Goal: Task Accomplishment & Management: Complete application form

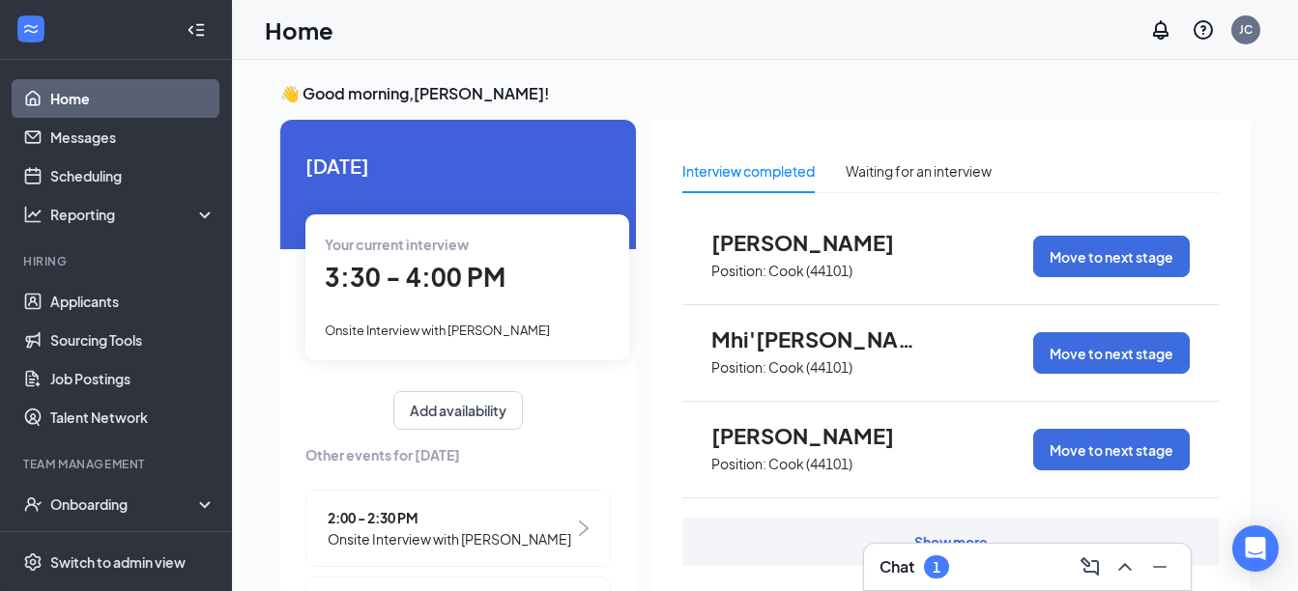
scroll to position [225, 0]
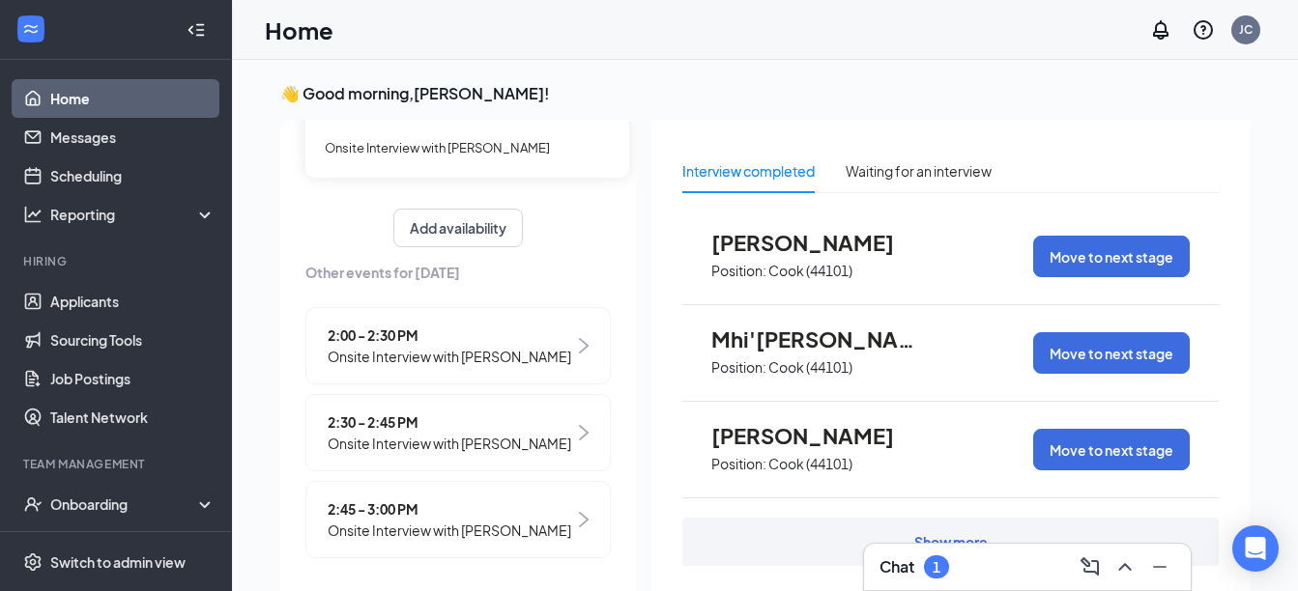
click at [555, 308] on div "2:00 - 2:30 PM Onsite Interview with [PERSON_NAME]" at bounding box center [457, 345] width 305 height 77
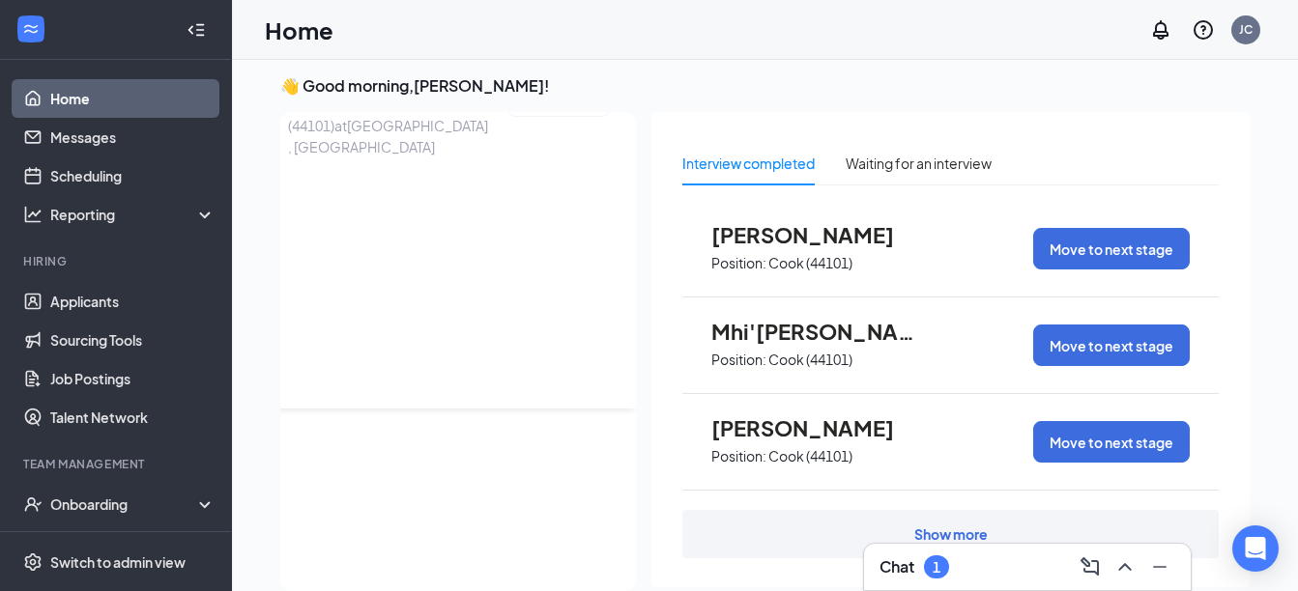
scroll to position [0, 0]
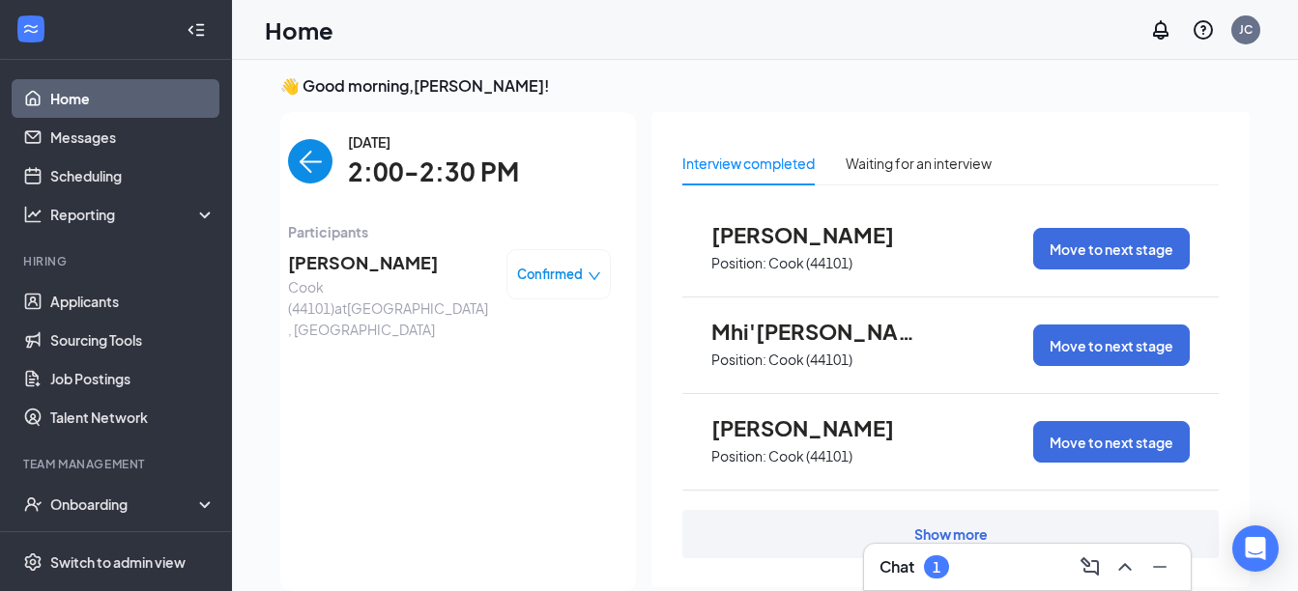
click at [587, 277] on icon "down" at bounding box center [594, 277] width 14 height 14
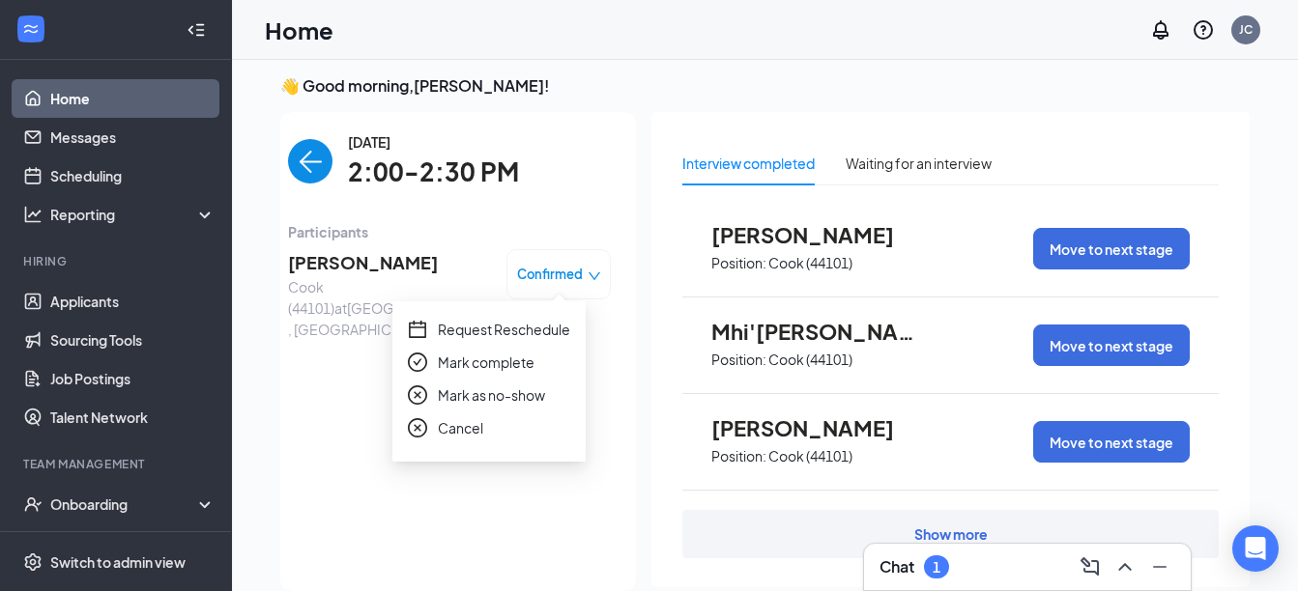
click at [460, 397] on span "Mark as no-show" at bounding box center [491, 395] width 107 height 21
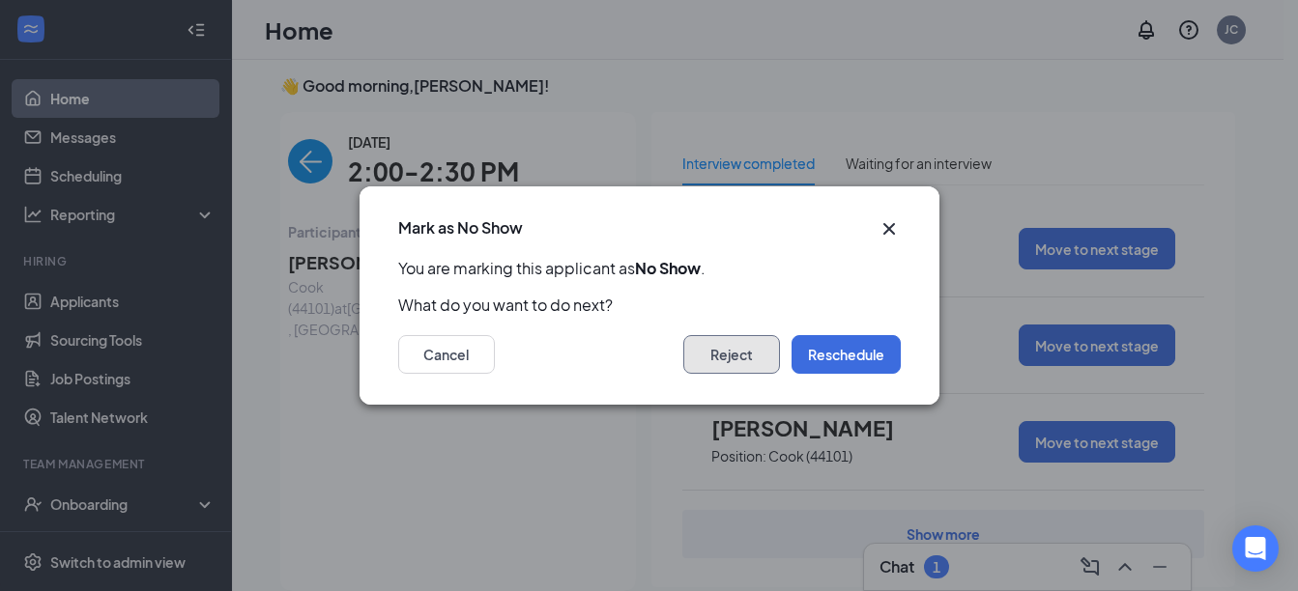
click at [716, 360] on button "Reject" at bounding box center [731, 354] width 97 height 39
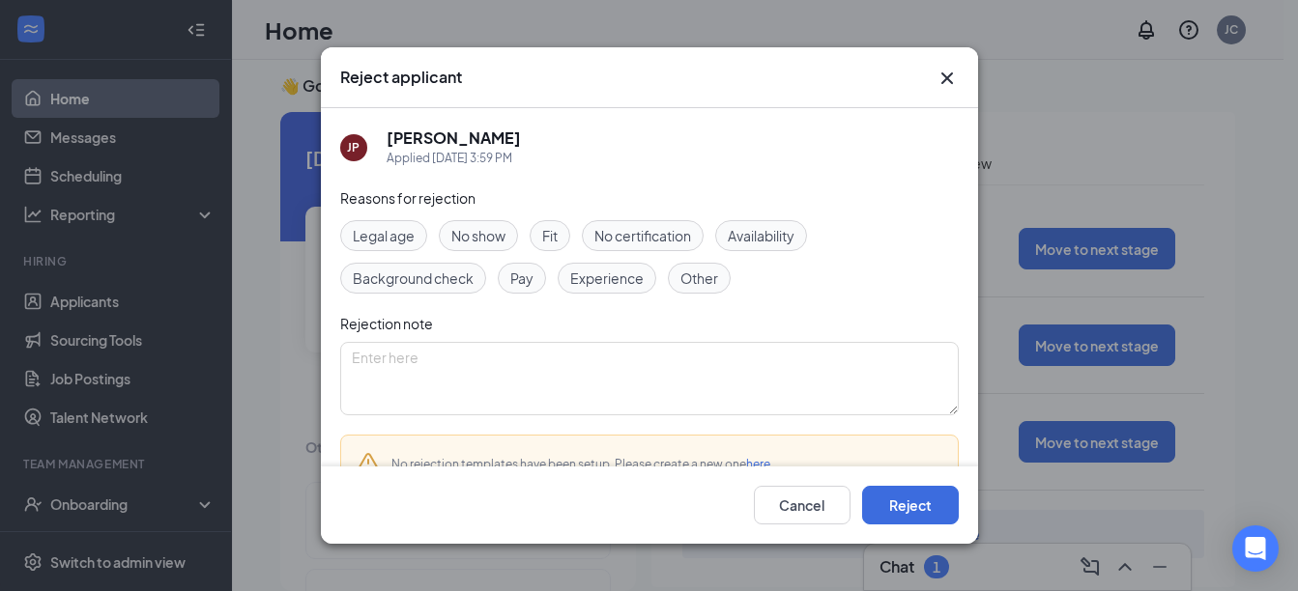
click at [484, 235] on span "No show" at bounding box center [478, 235] width 54 height 21
click at [908, 514] on button "Reject" at bounding box center [910, 505] width 97 height 39
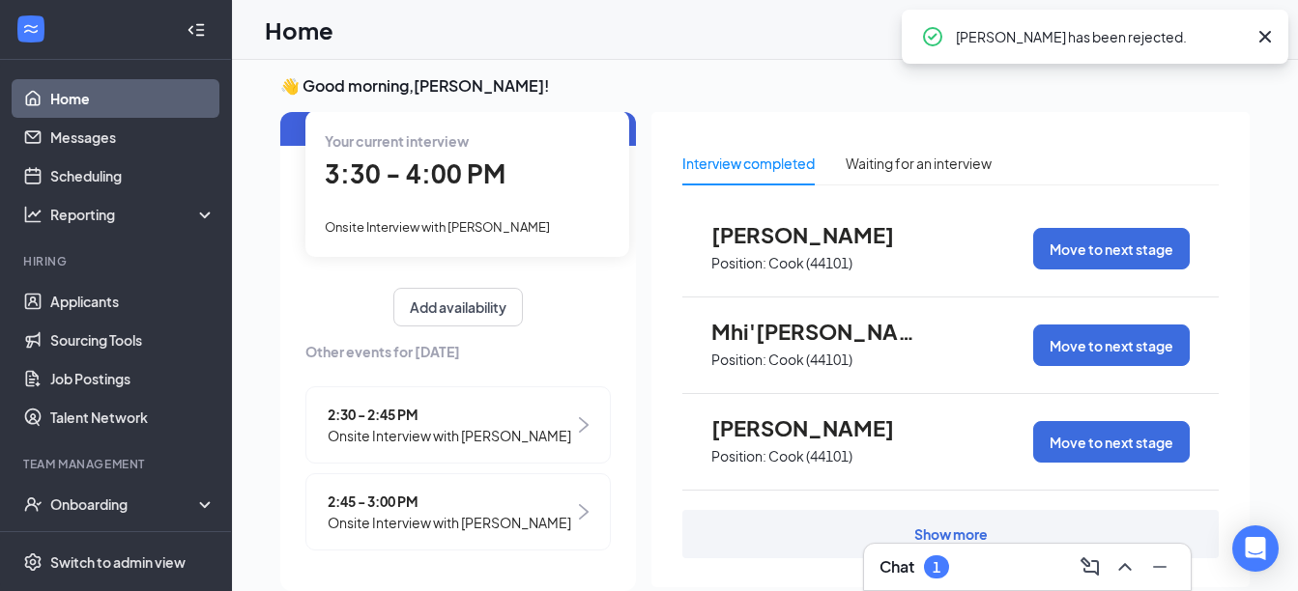
scroll to position [138, 0]
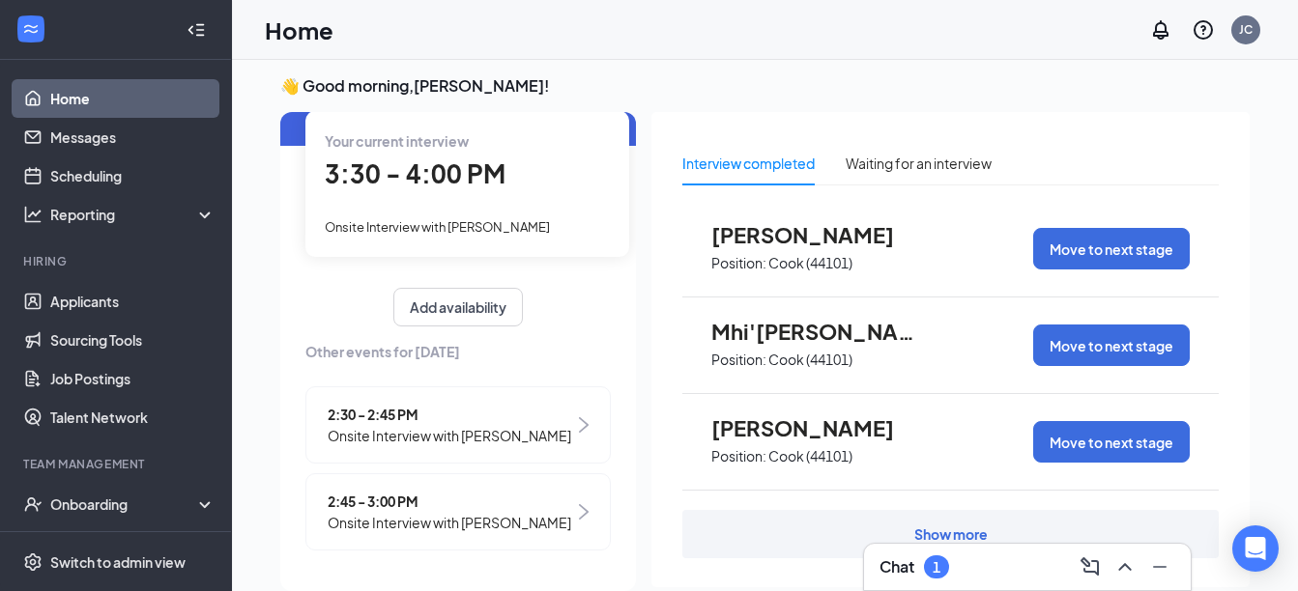
click at [579, 504] on img at bounding box center [584, 511] width 10 height 15
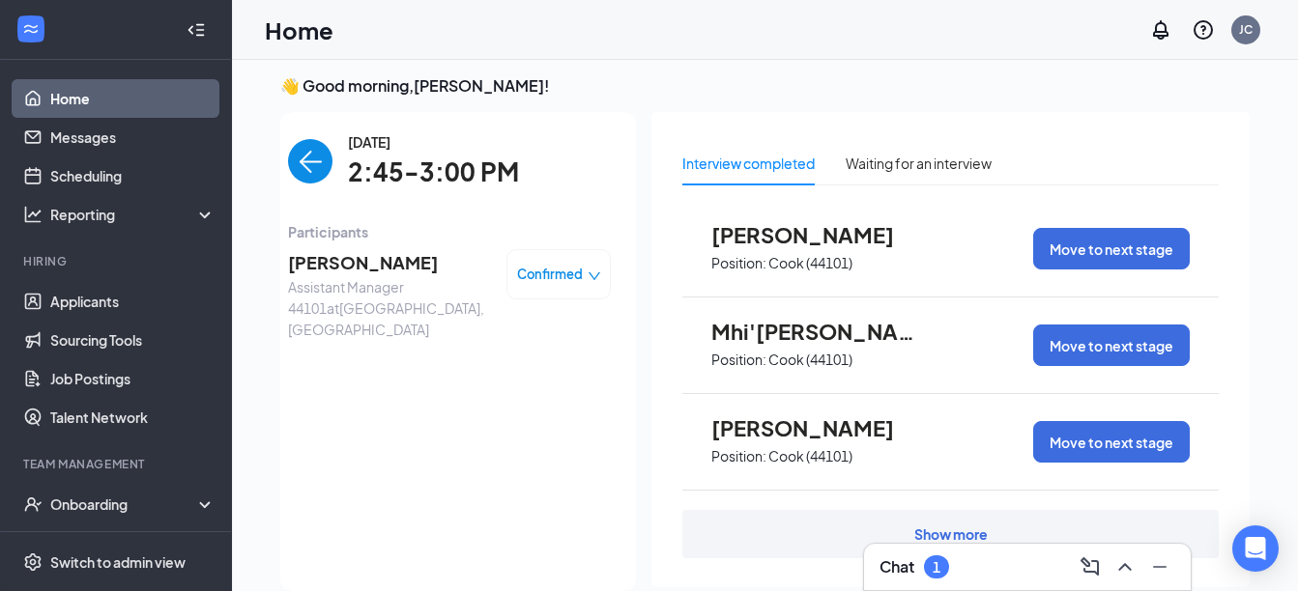
click at [551, 279] on span "Confirmed" at bounding box center [550, 274] width 66 height 19
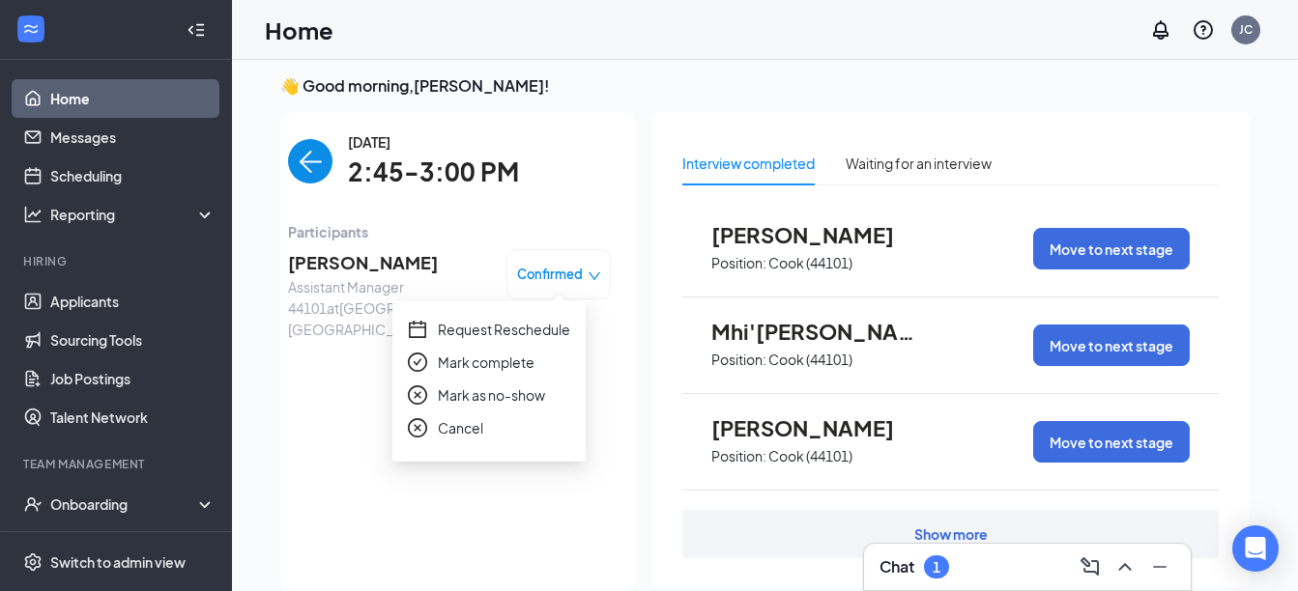
click at [484, 389] on span "Mark as no-show" at bounding box center [491, 395] width 107 height 21
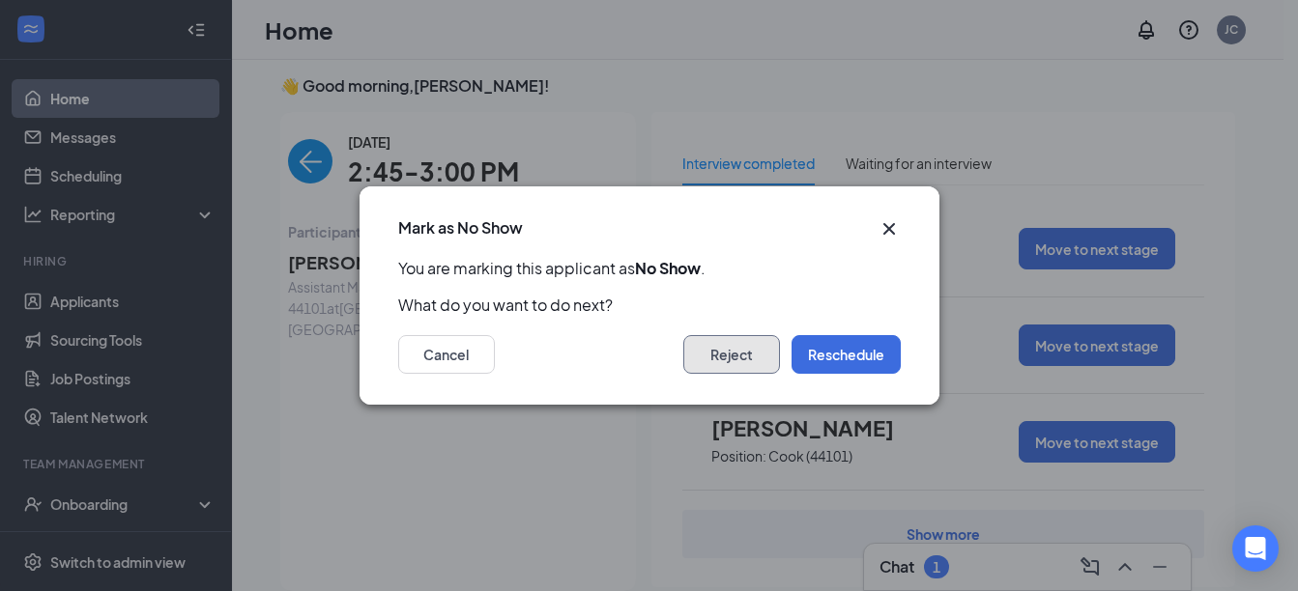
click at [717, 358] on button "Reject" at bounding box center [731, 354] width 97 height 39
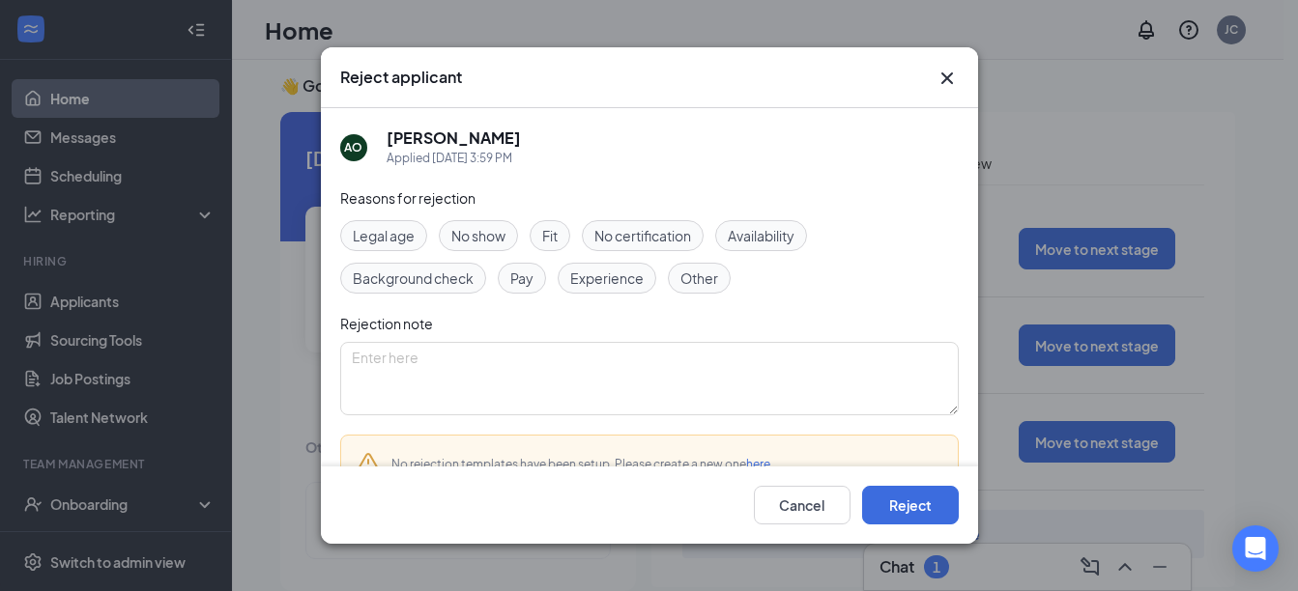
click at [489, 237] on span "No show" at bounding box center [478, 235] width 54 height 21
click at [909, 510] on button "Reject" at bounding box center [910, 505] width 97 height 39
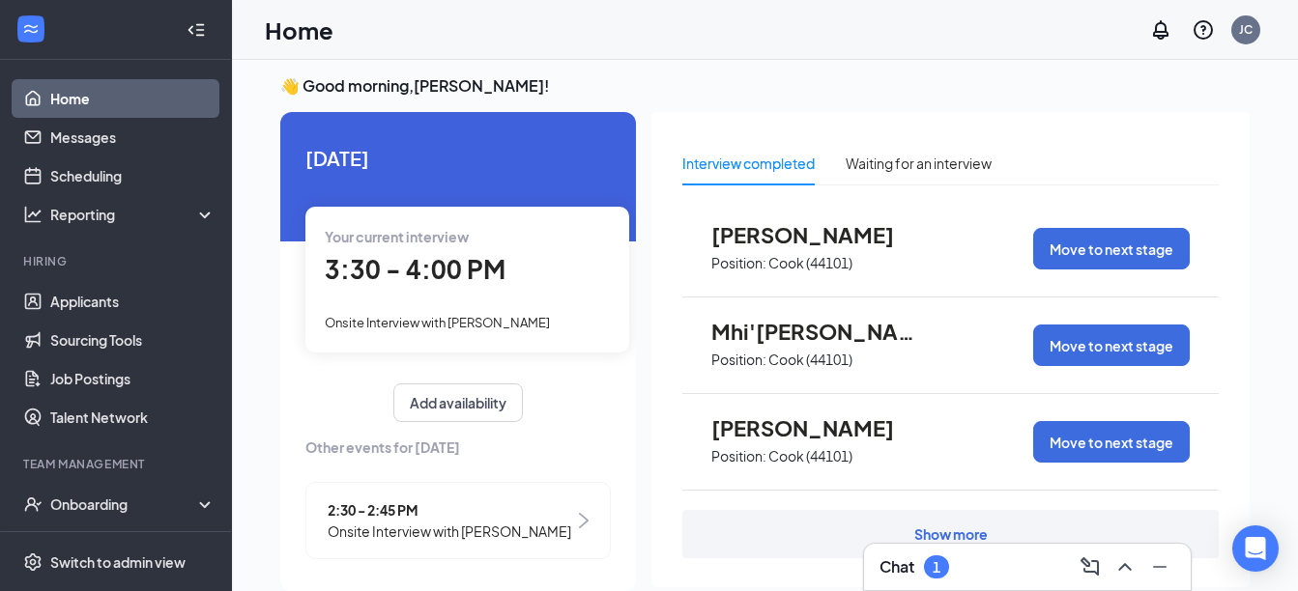
click at [421, 279] on span "3:30 - 4:00 PM" at bounding box center [415, 269] width 181 height 32
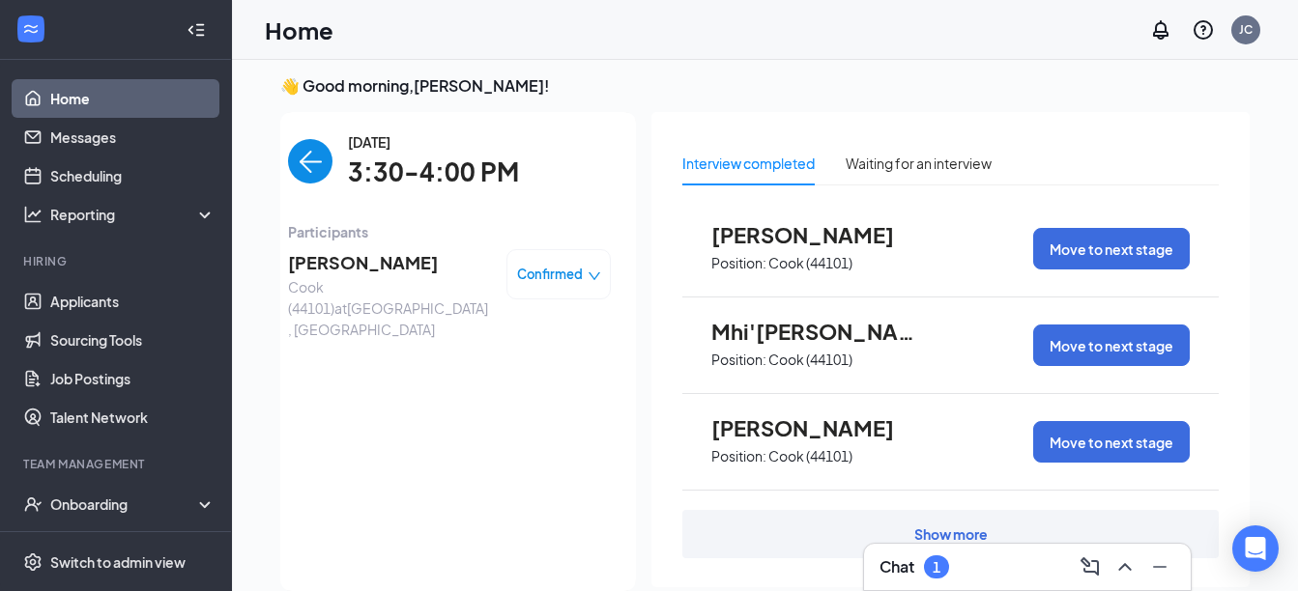
click at [553, 277] on span "Confirmed" at bounding box center [550, 274] width 66 height 19
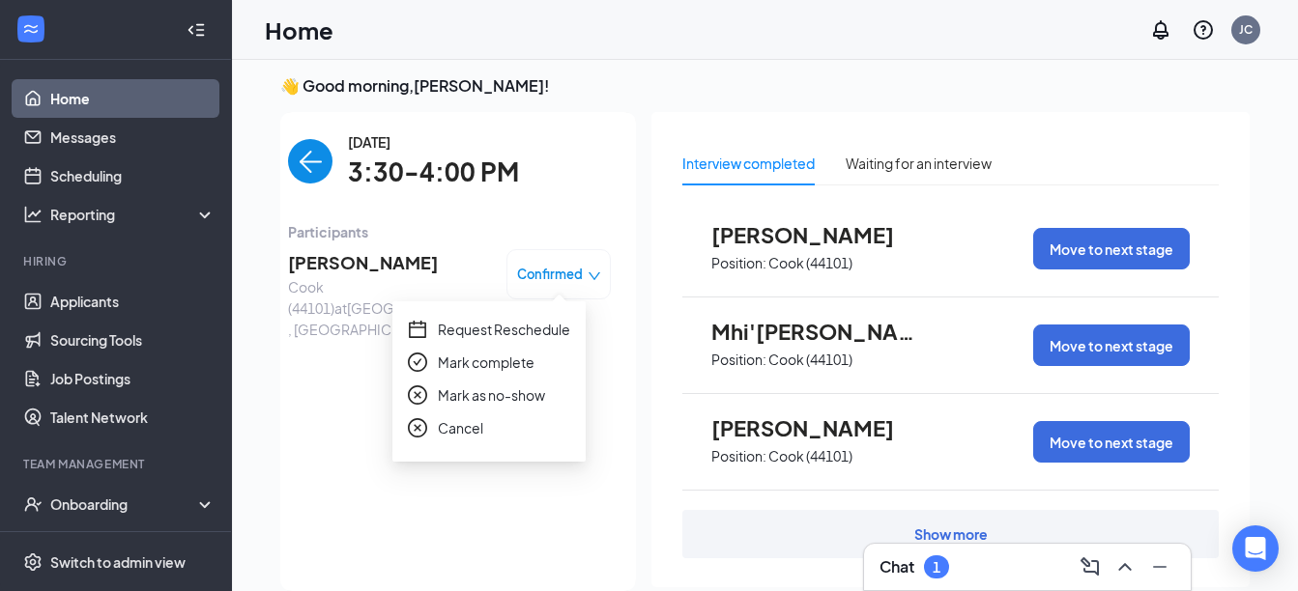
click at [488, 397] on span "Mark as no-show" at bounding box center [491, 395] width 107 height 21
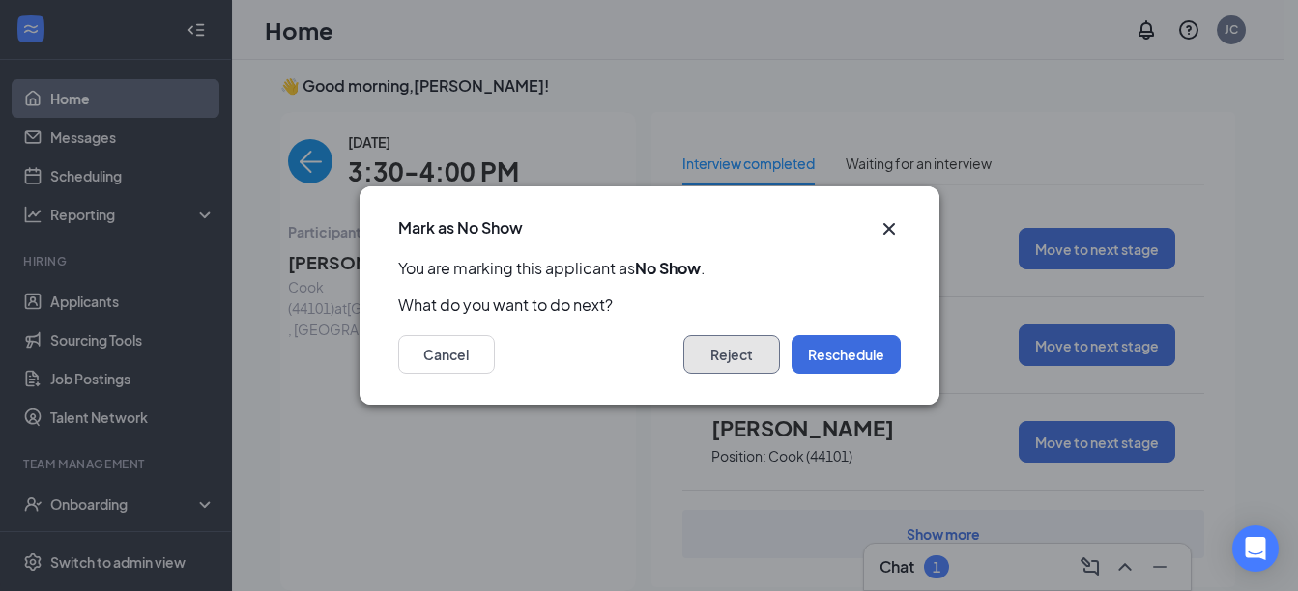
click at [710, 359] on button "Reject" at bounding box center [731, 354] width 97 height 39
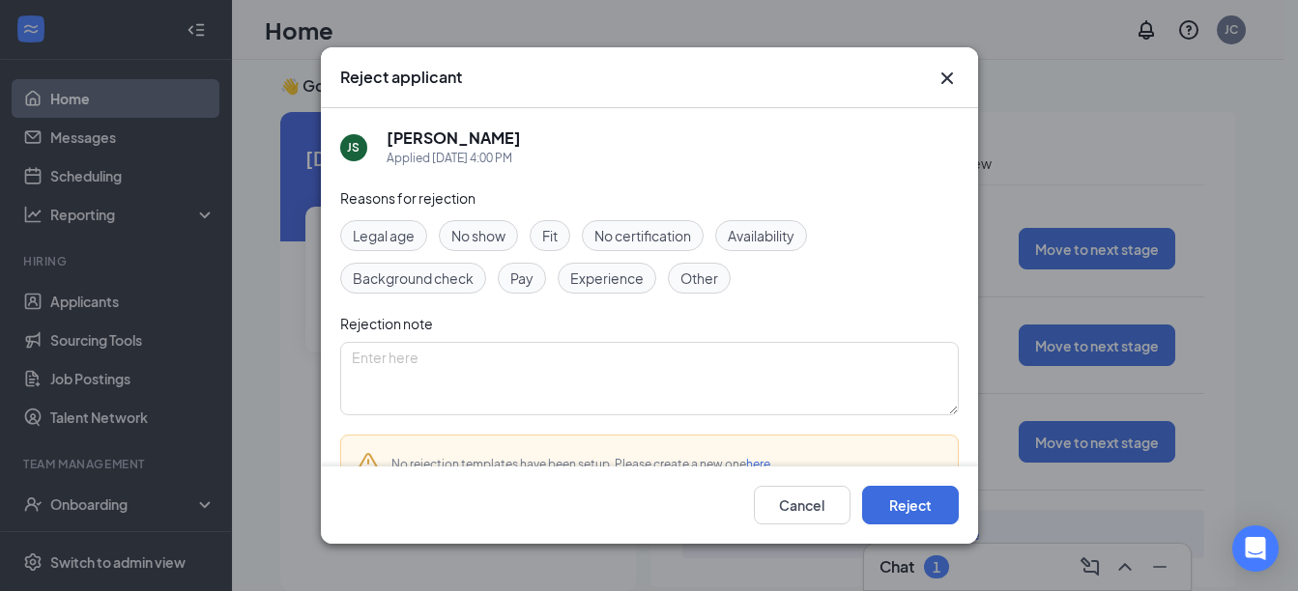
click at [466, 231] on span "No show" at bounding box center [478, 235] width 54 height 21
click at [921, 511] on button "Reject" at bounding box center [910, 505] width 97 height 39
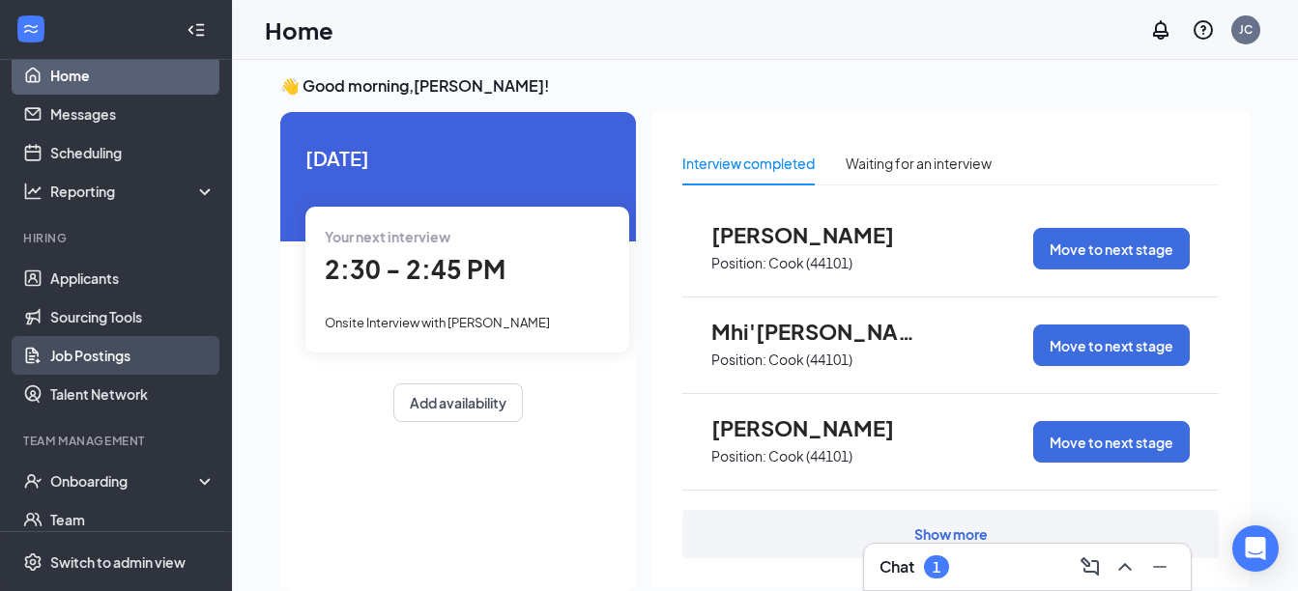
scroll to position [27, 0]
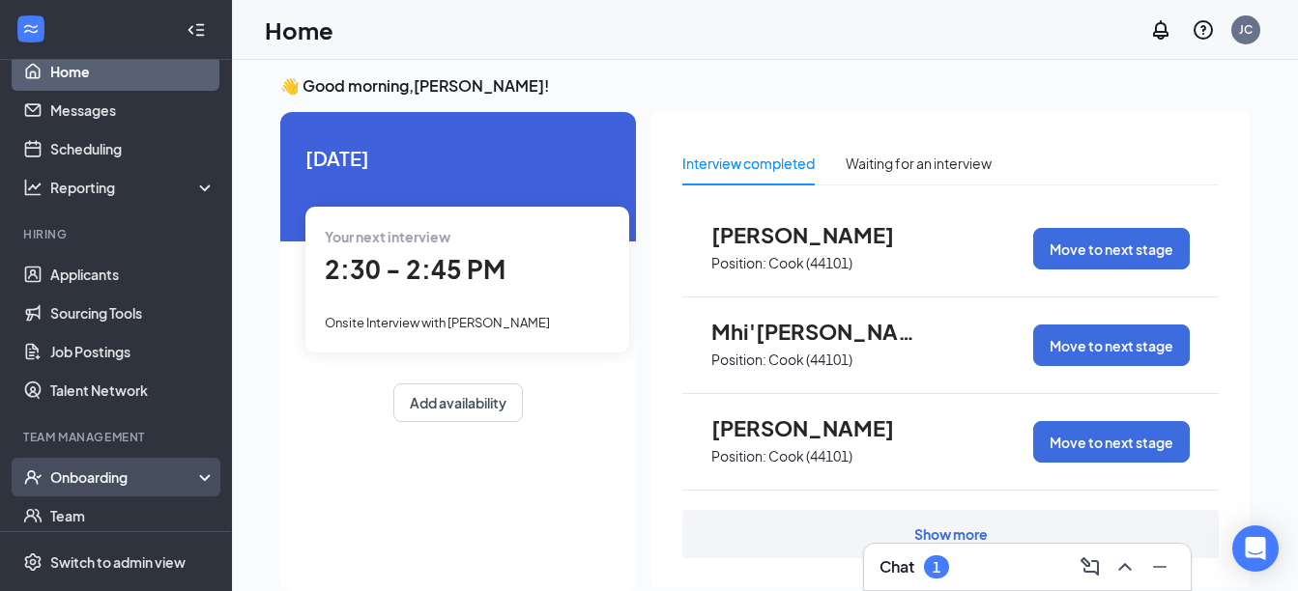
click at [121, 472] on div "Onboarding" at bounding box center [124, 477] width 149 height 19
click at [93, 517] on link "Overview" at bounding box center [132, 516] width 165 height 39
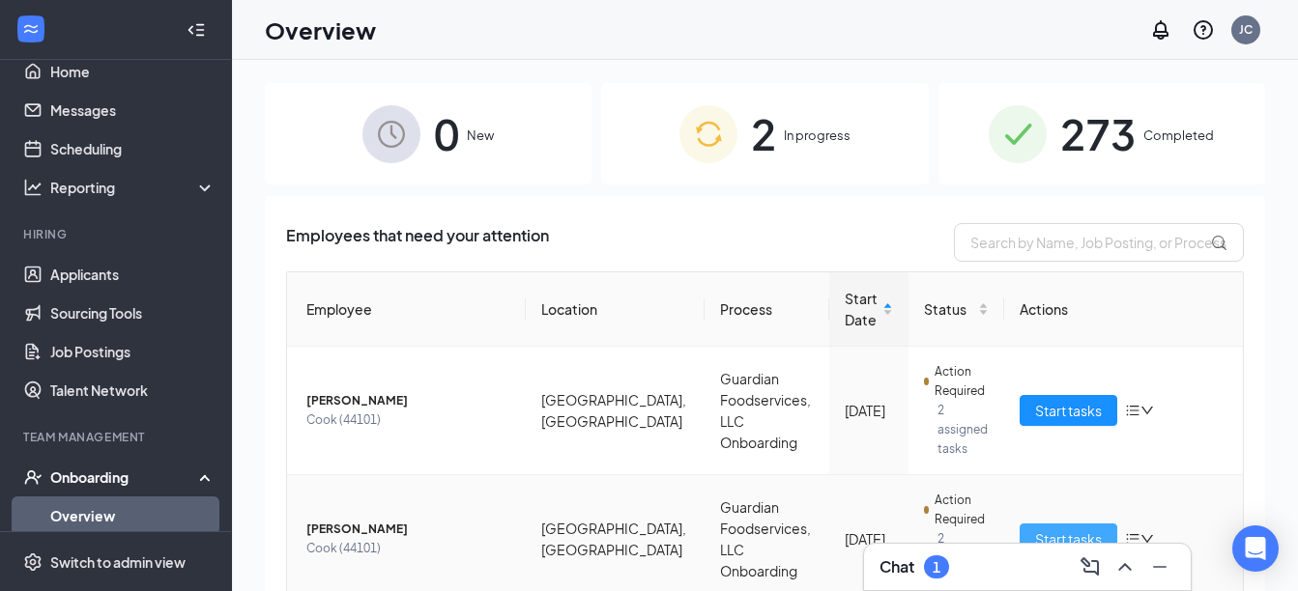
click at [1035, 529] on span "Start tasks" at bounding box center [1068, 539] width 67 height 21
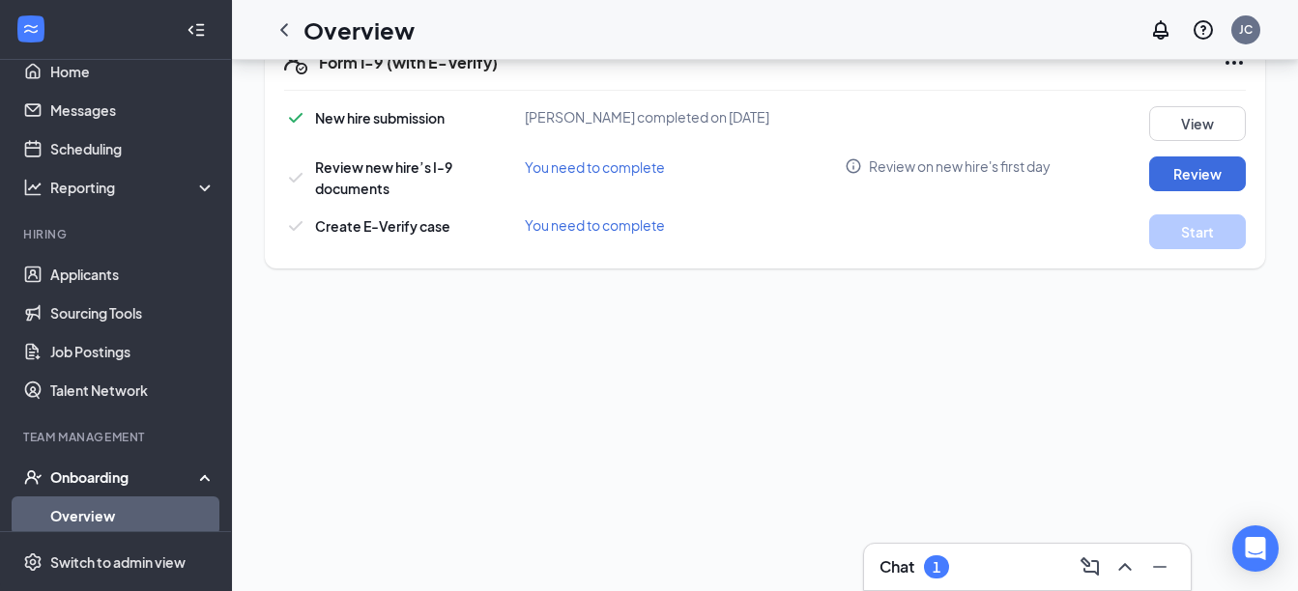
scroll to position [1223, 0]
click at [1178, 140] on button "View" at bounding box center [1197, 122] width 97 height 35
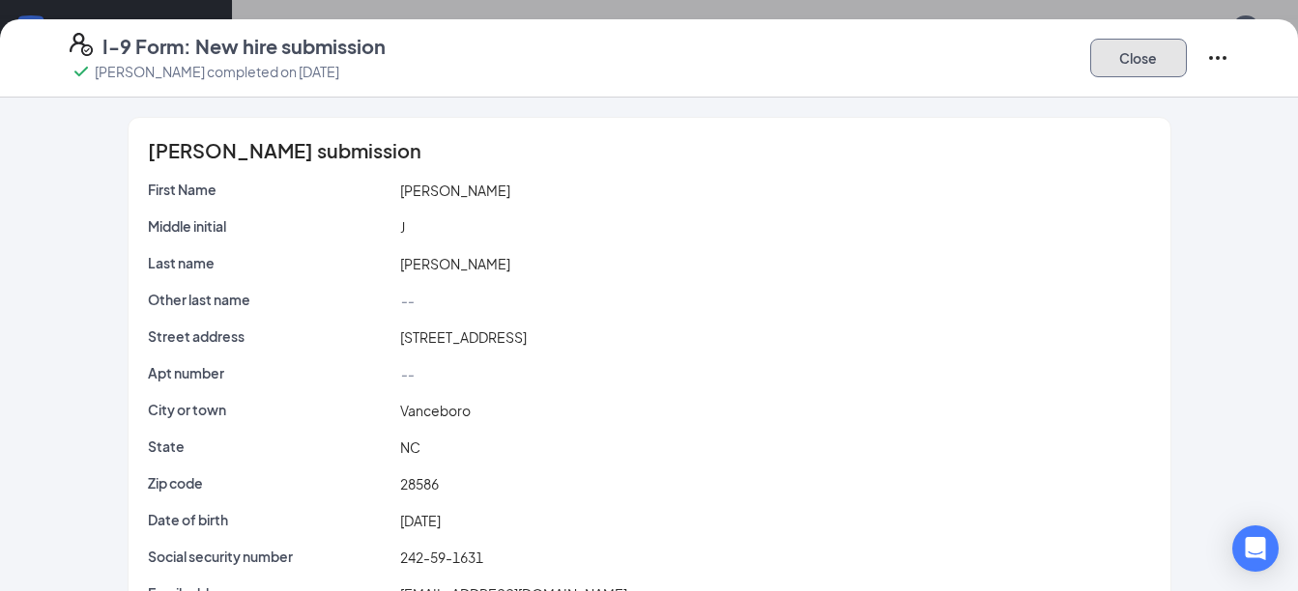
click at [1173, 56] on button "Close" at bounding box center [1138, 58] width 97 height 39
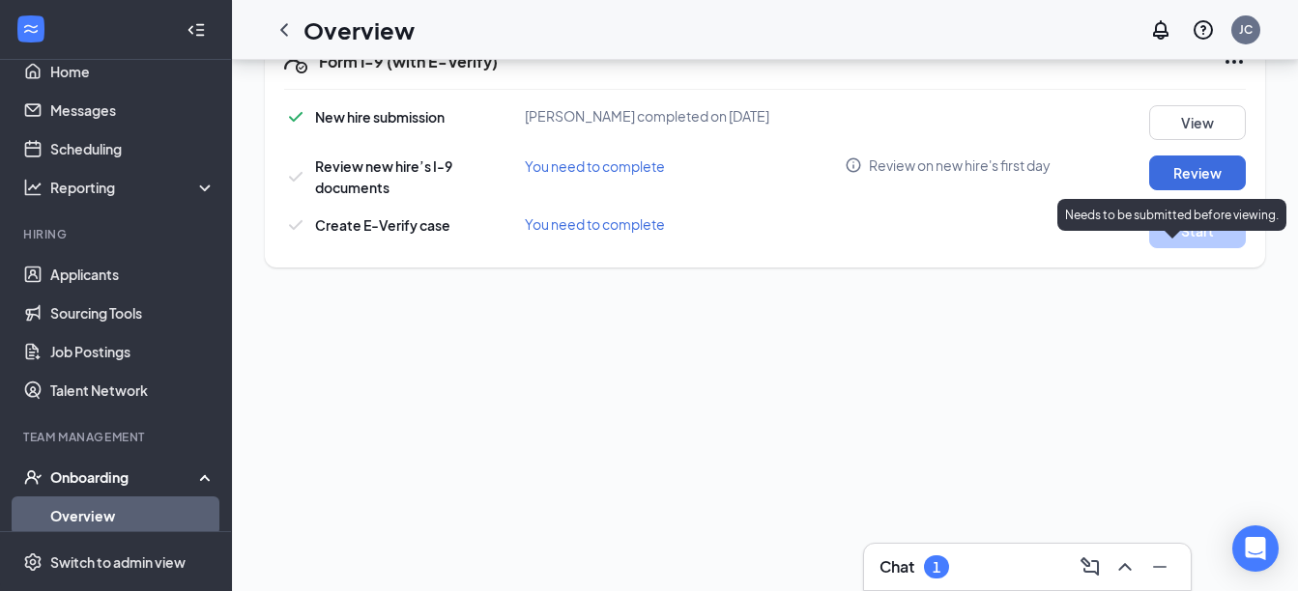
click at [1185, 207] on p "Needs to be submitted before viewing." at bounding box center [1172, 215] width 214 height 16
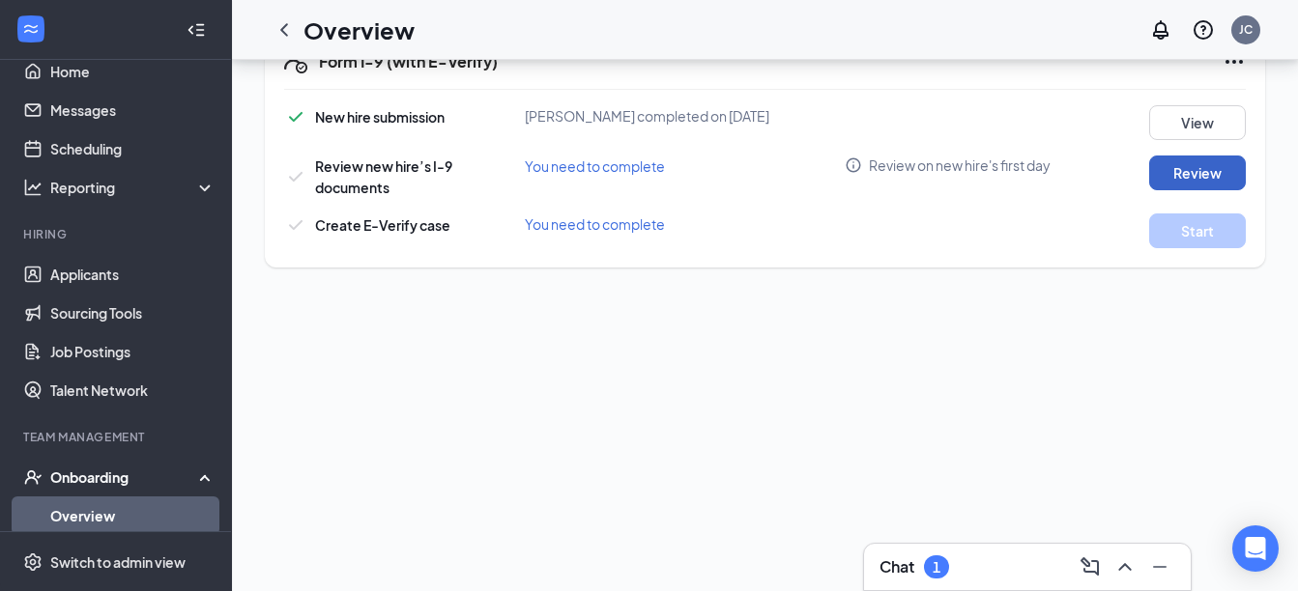
click at [1166, 179] on button "Review" at bounding box center [1197, 173] width 97 height 35
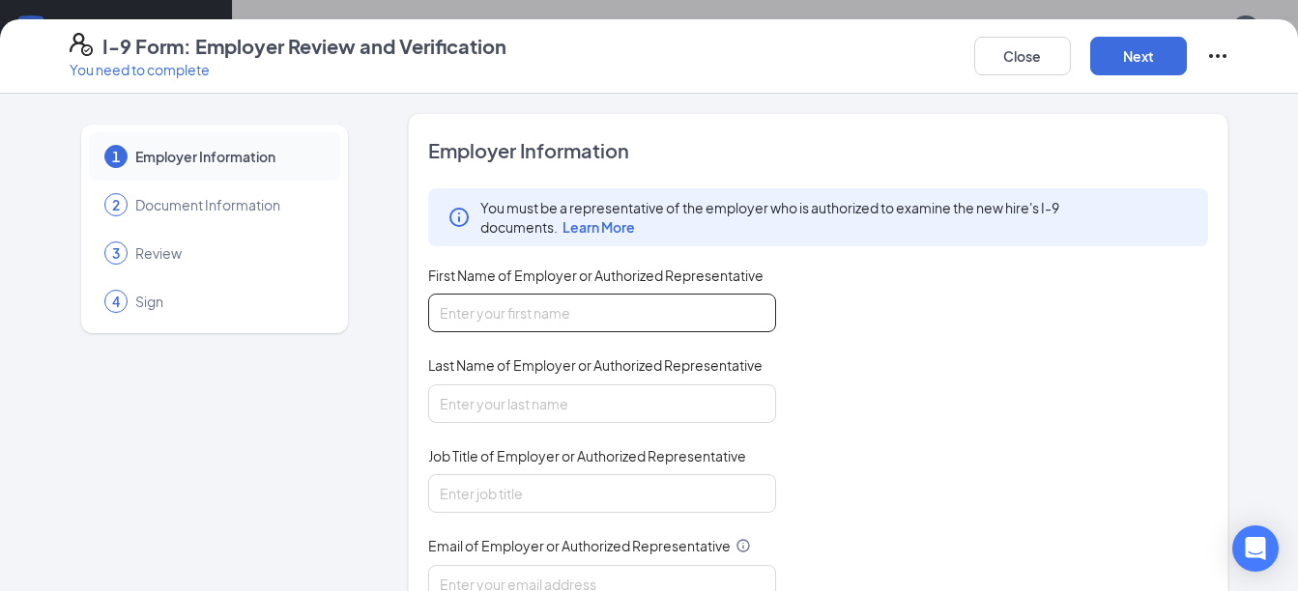
click at [560, 324] on input "First Name of Employer or Authorized Representative" at bounding box center [602, 313] width 348 height 39
type input "june"
type input "[PERSON_NAME]"
type input "[EMAIL_ADDRESS][PERSON_NAME][DOMAIN_NAME]"
type input "7062180552"
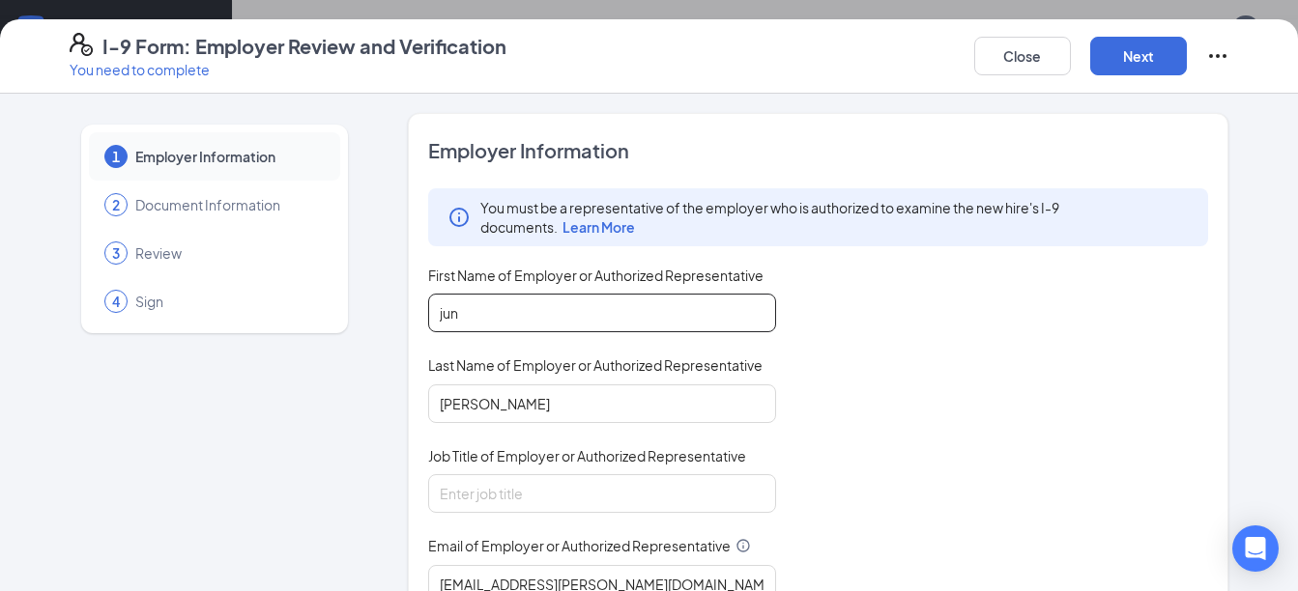
type input "june"
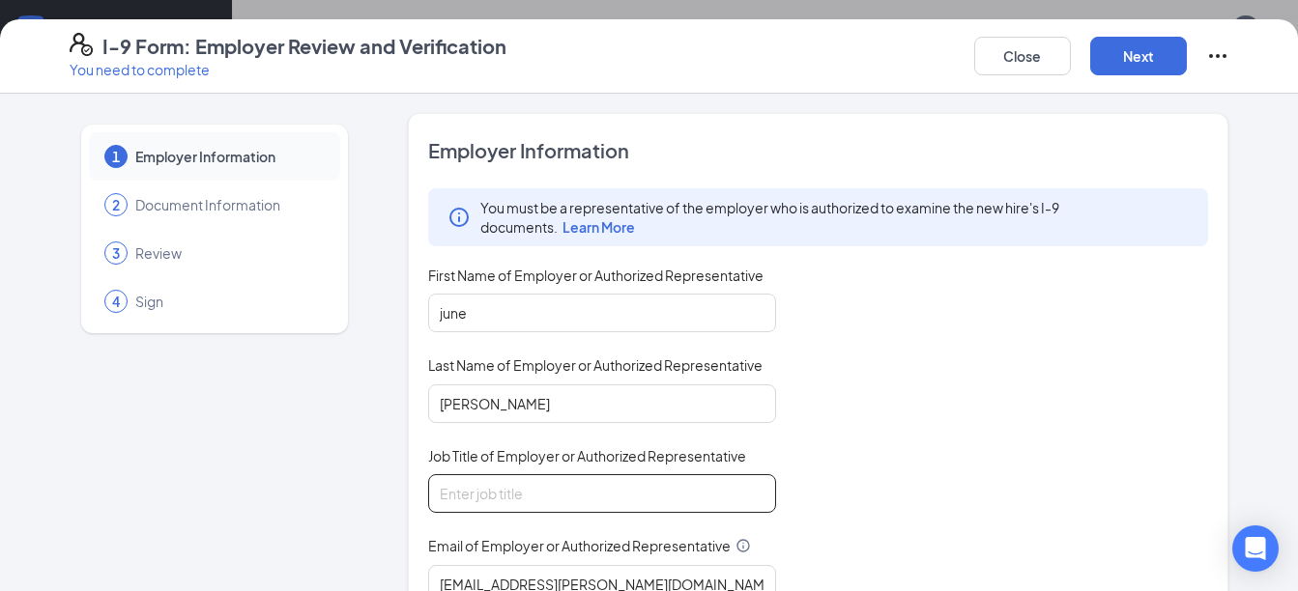
click at [536, 500] on input "Job Title of Employer or Authorized Representative" at bounding box center [602, 493] width 348 height 39
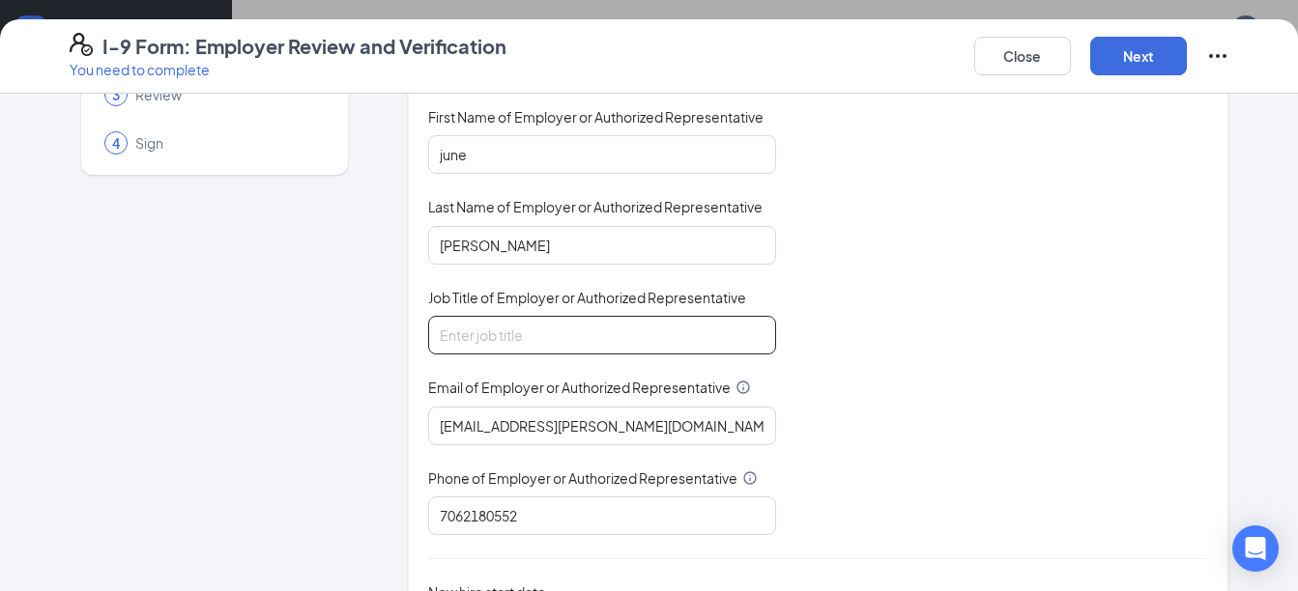
scroll to position [167, 0]
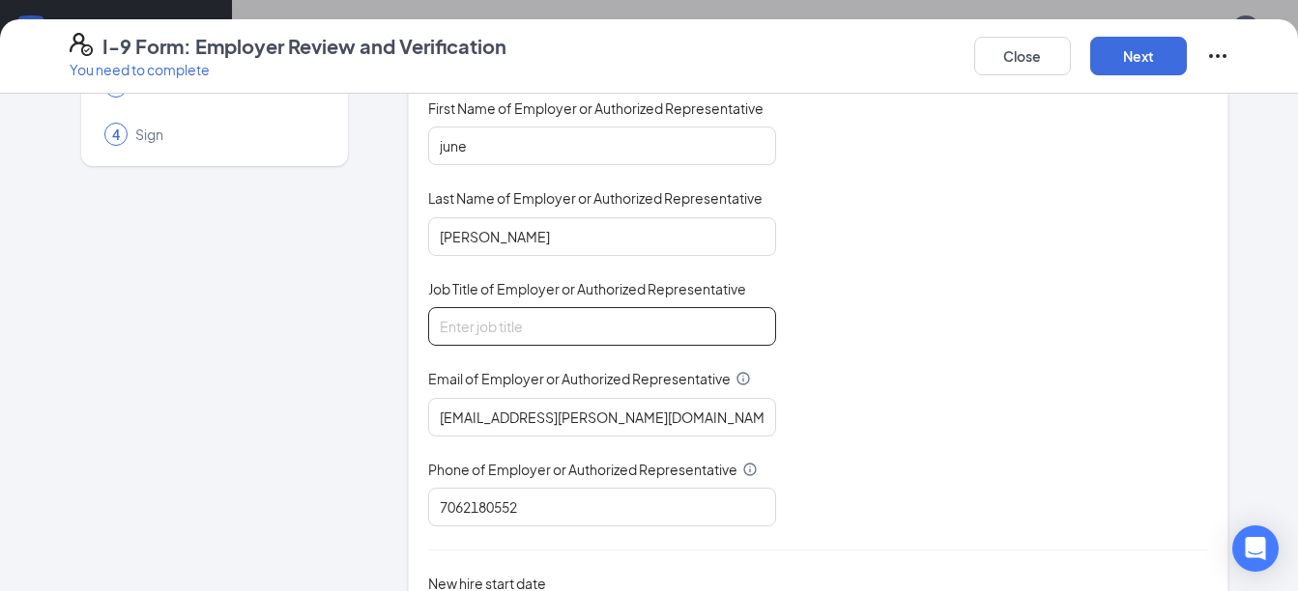
click at [441, 336] on input "Job Title of Employer or Authorized Representative" at bounding box center [602, 326] width 348 height 39
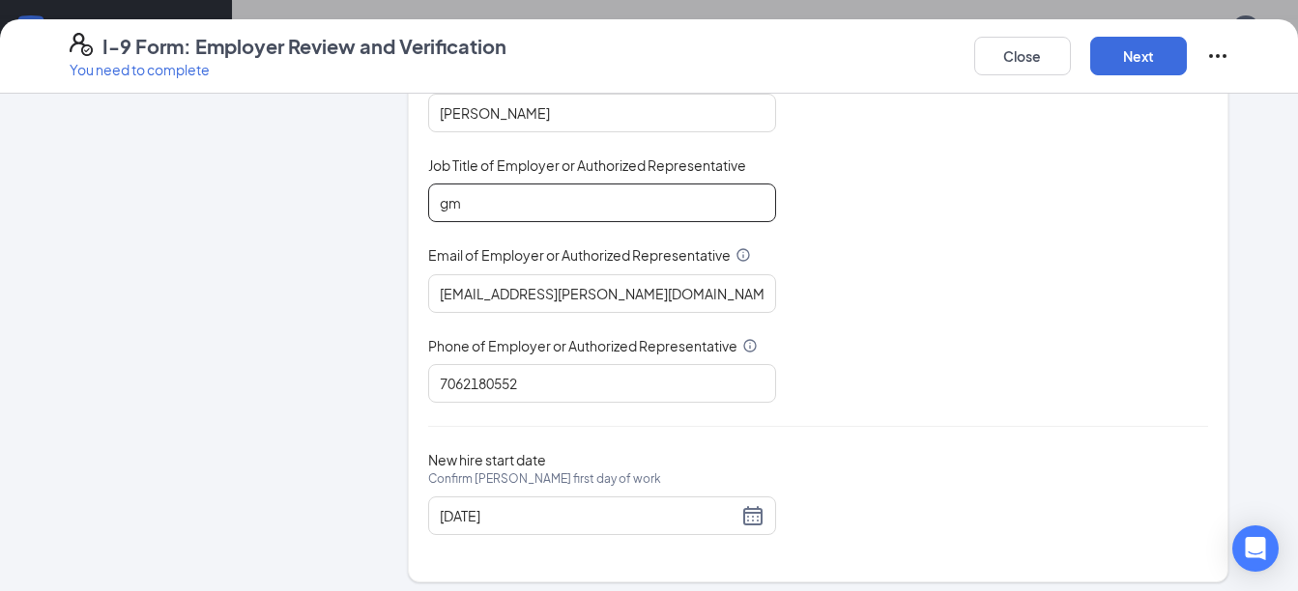
scroll to position [301, 0]
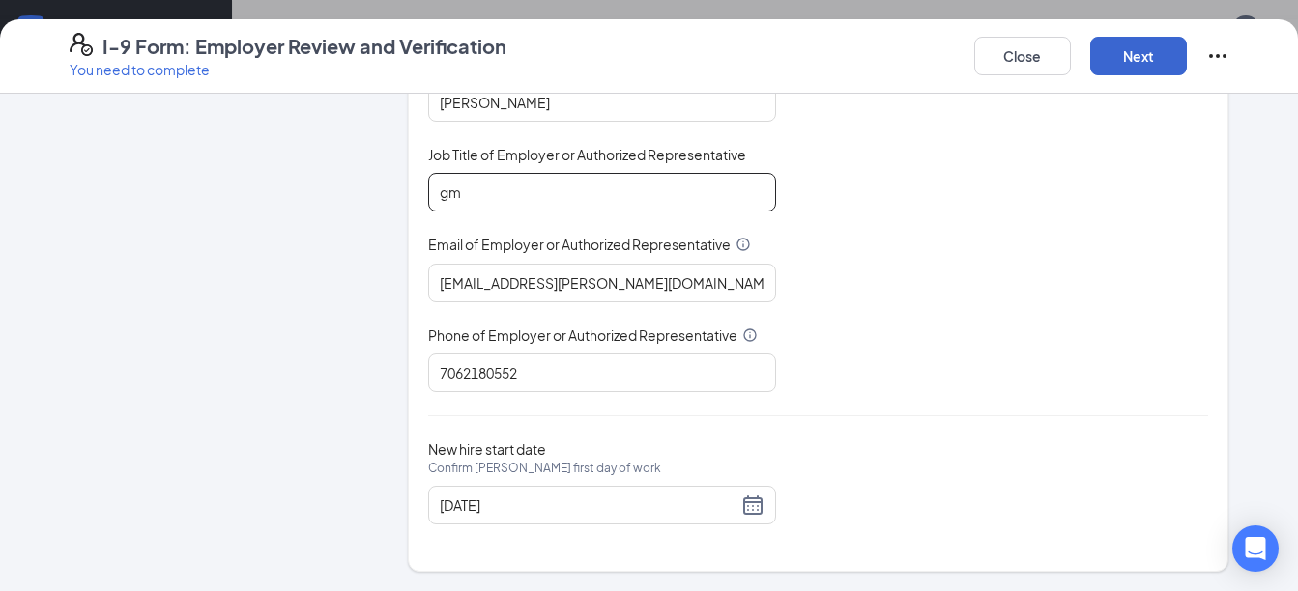
type input "gm"
click at [1137, 54] on button "Next" at bounding box center [1138, 56] width 97 height 39
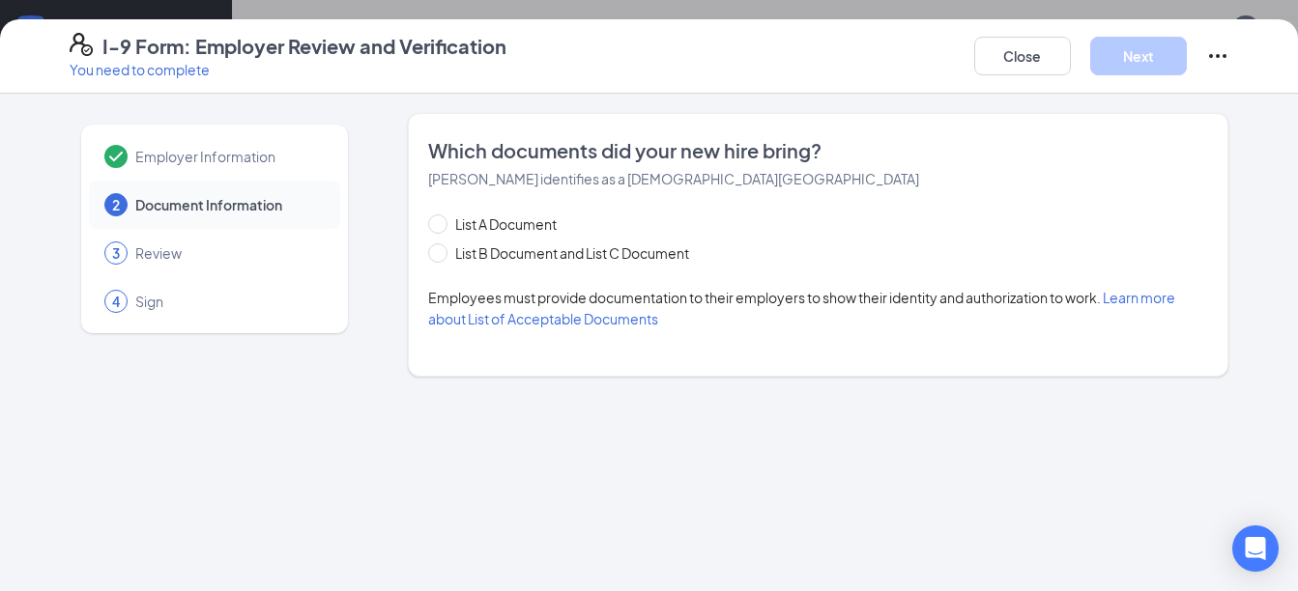
scroll to position [0, 0]
click at [439, 250] on input "List B Document and List C Document" at bounding box center [435, 250] width 14 height 14
radio input "true"
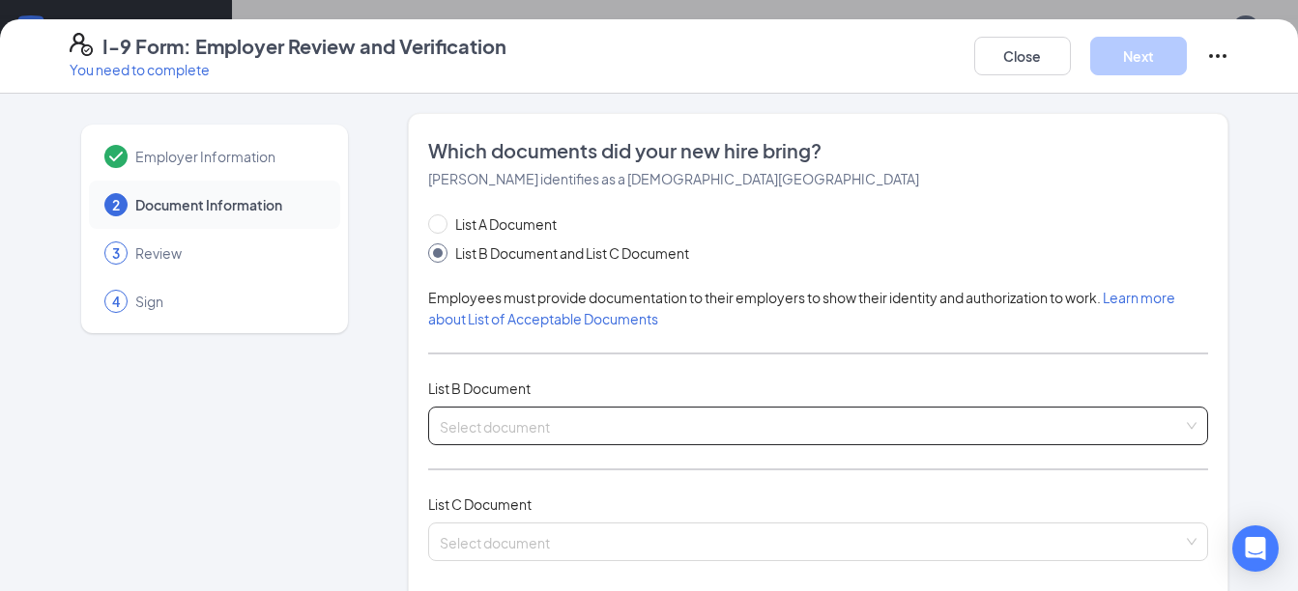
click at [501, 415] on input "search" at bounding box center [812, 422] width 744 height 29
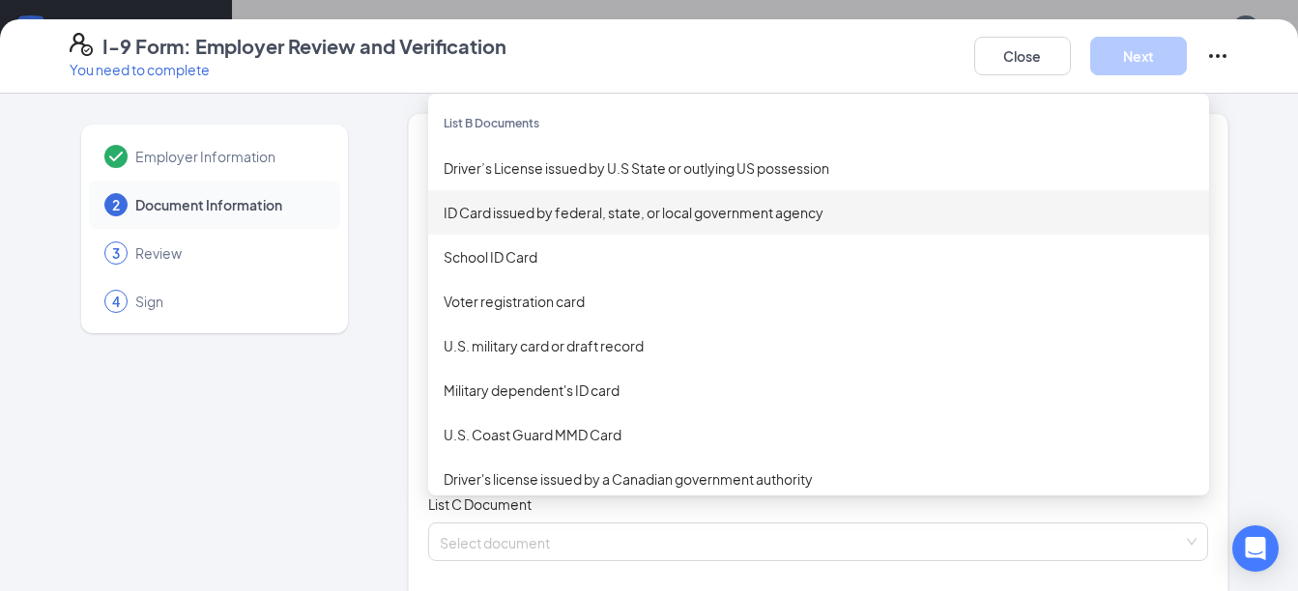
click at [542, 211] on div "ID Card issued by federal, state, or local government agency" at bounding box center [819, 212] width 750 height 21
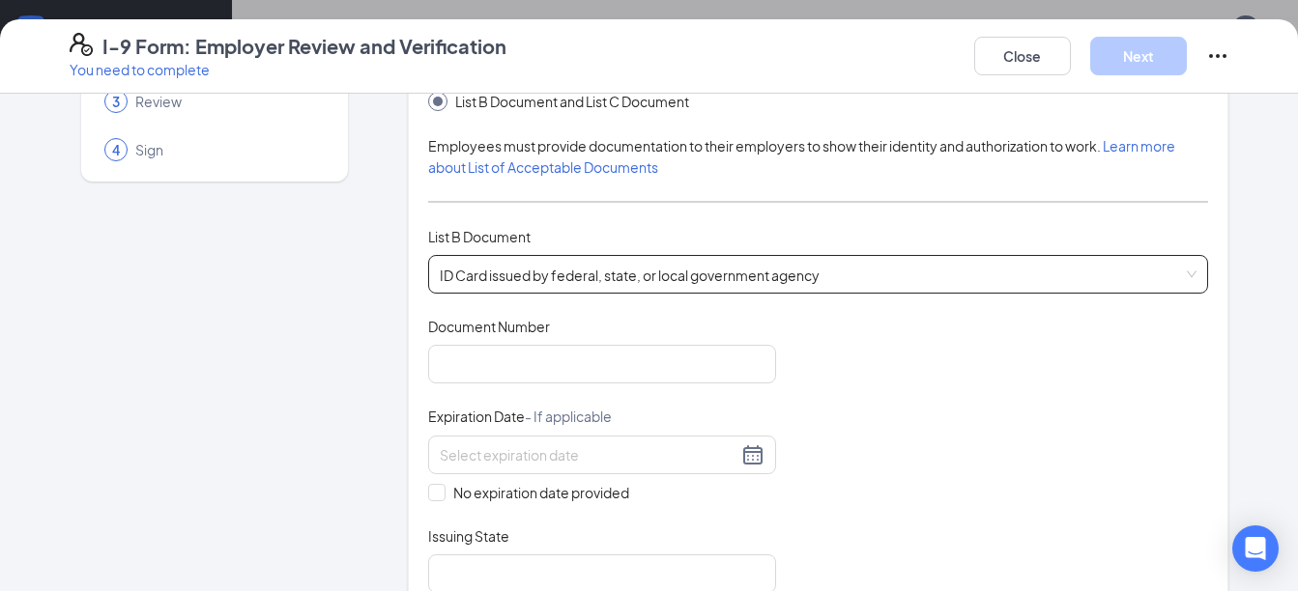
scroll to position [170, 0]
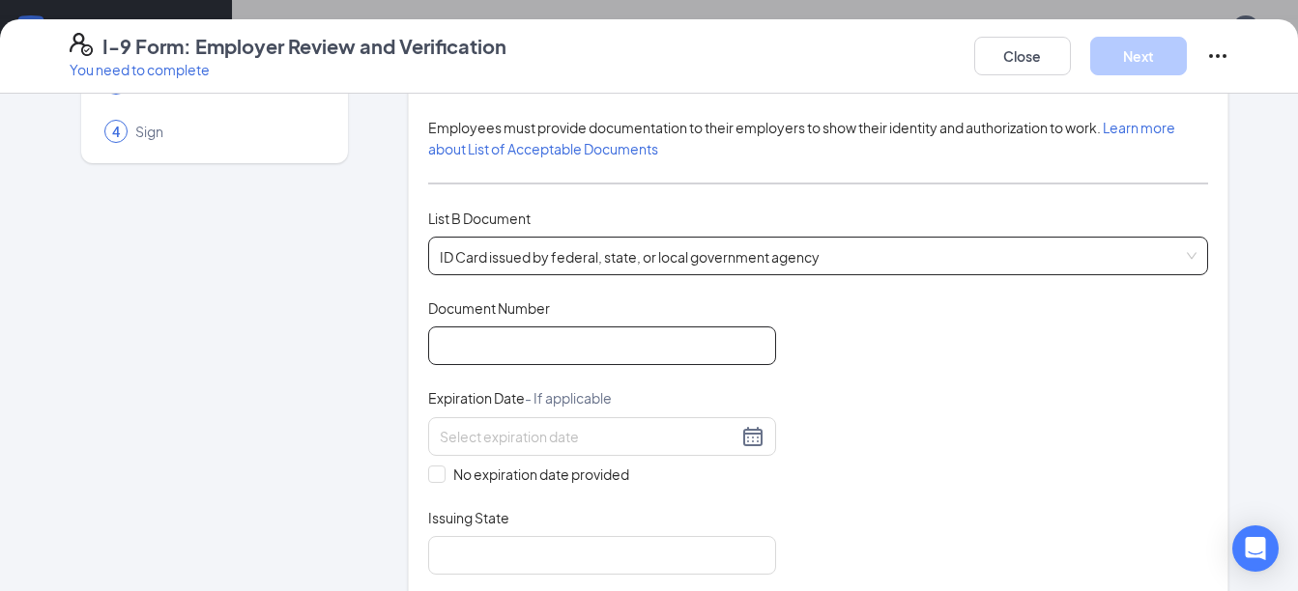
click at [471, 344] on input "Document Number" at bounding box center [602, 346] width 348 height 39
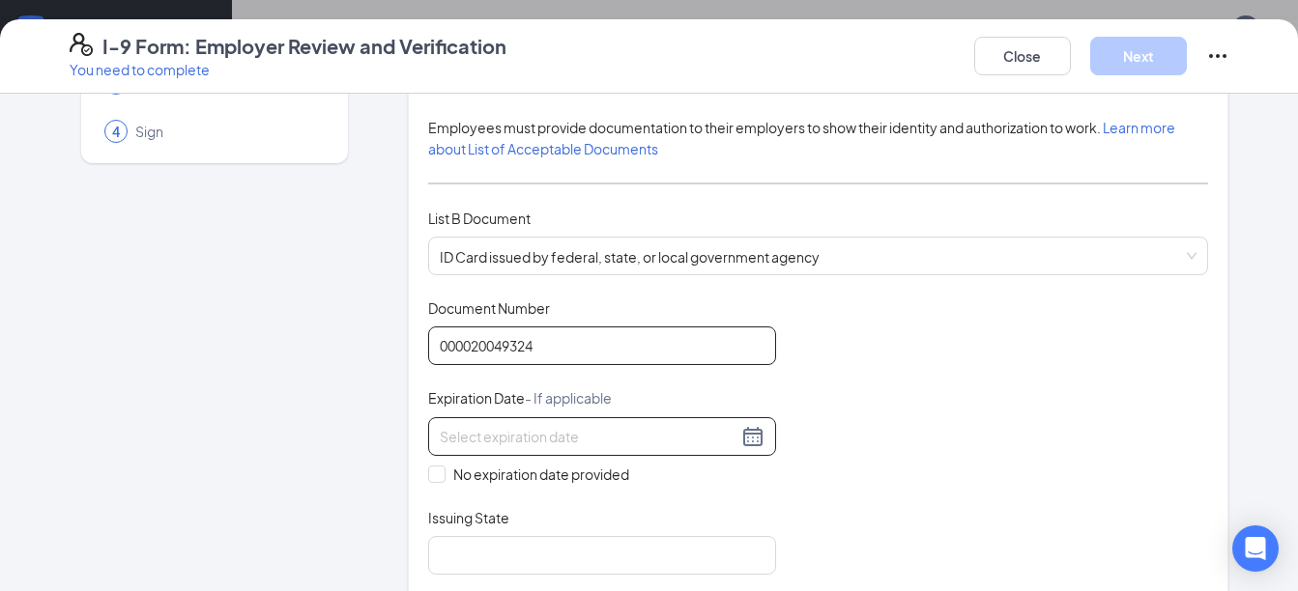
type input "000020049324"
click at [440, 442] on input at bounding box center [589, 436] width 298 height 21
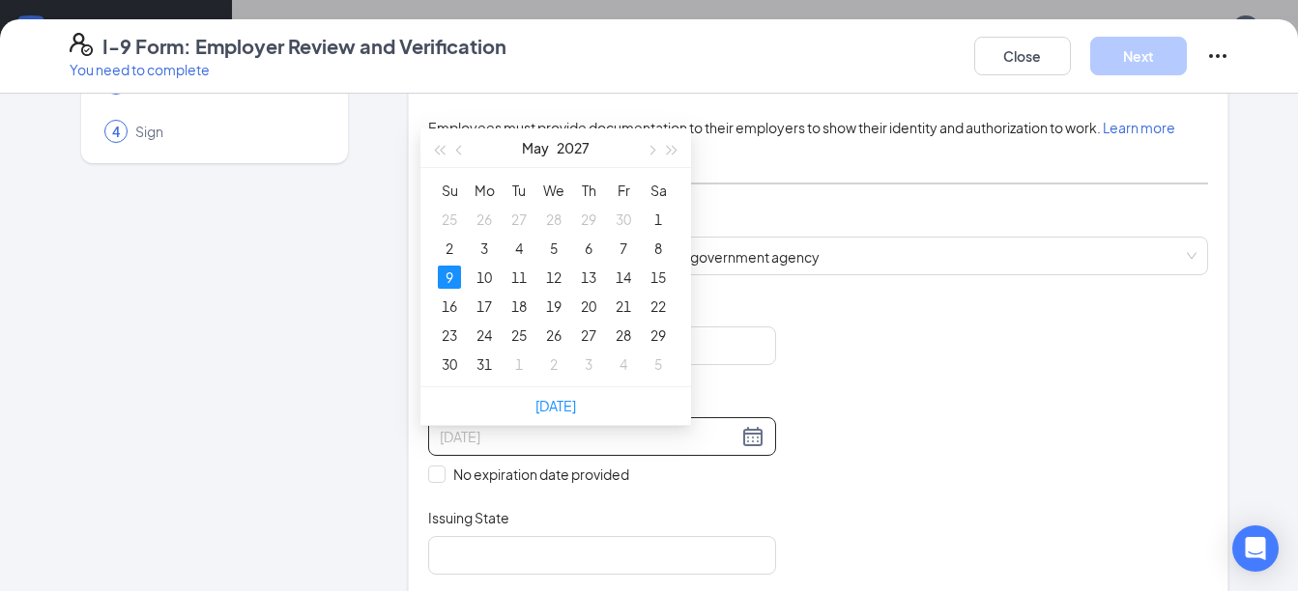
click at [452, 266] on div "9" at bounding box center [449, 277] width 23 height 23
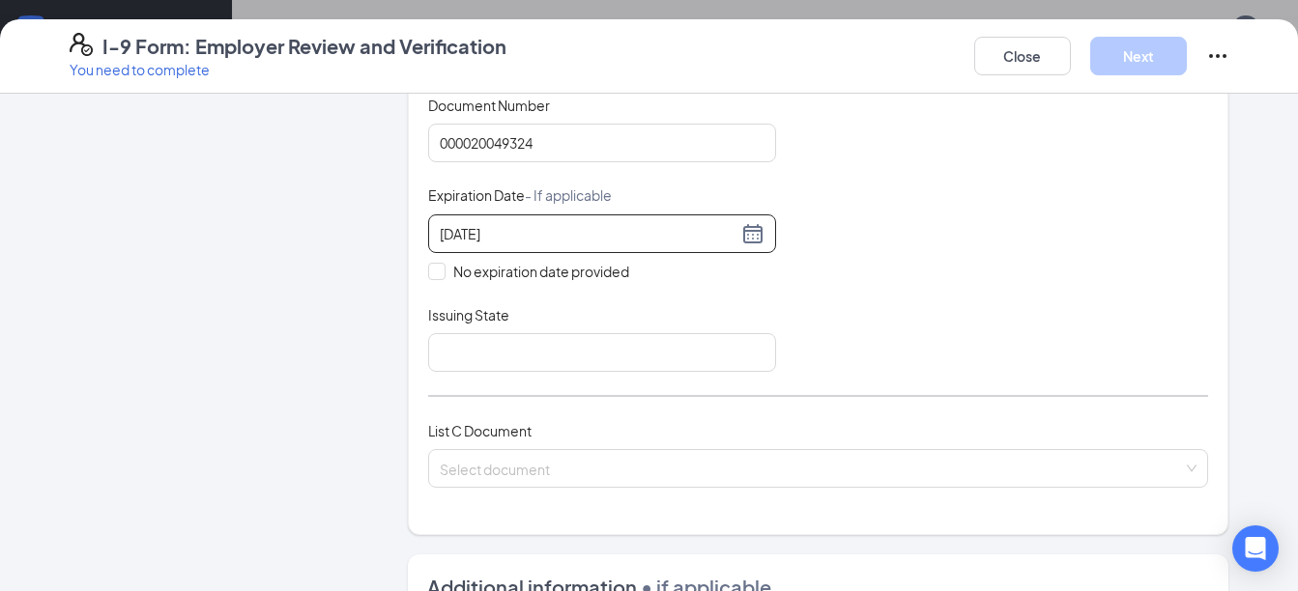
scroll to position [378, 0]
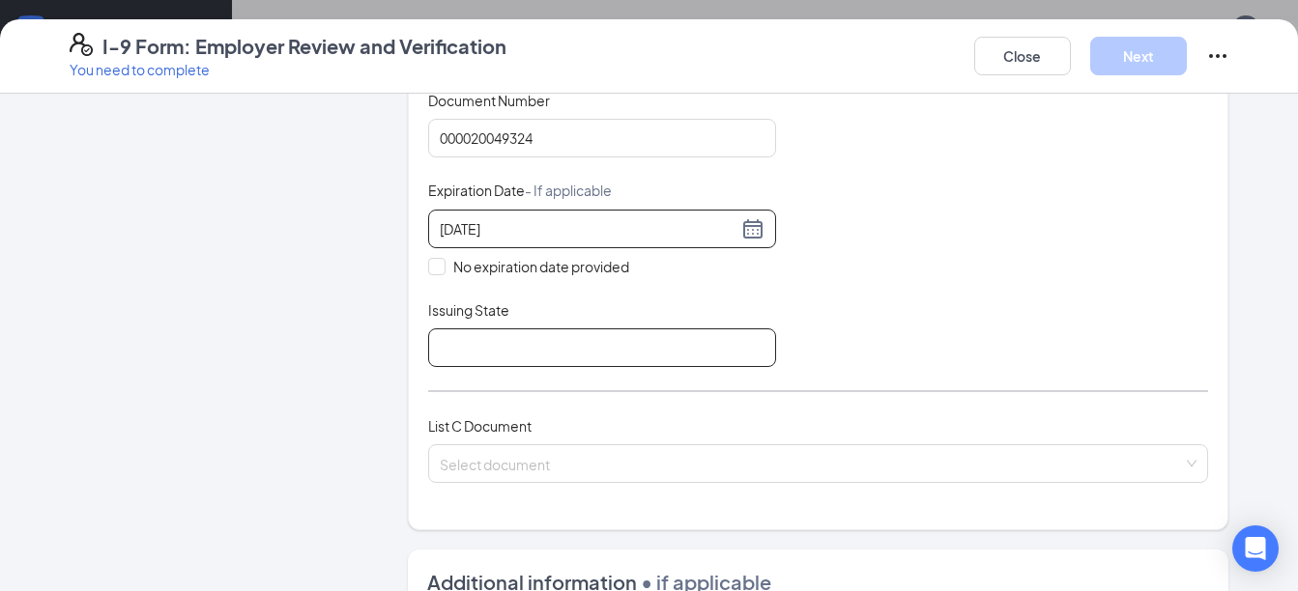
type input "[DATE]"
click at [604, 353] on input "Issuing State" at bounding box center [602, 348] width 348 height 39
type input "[US_STATE]"
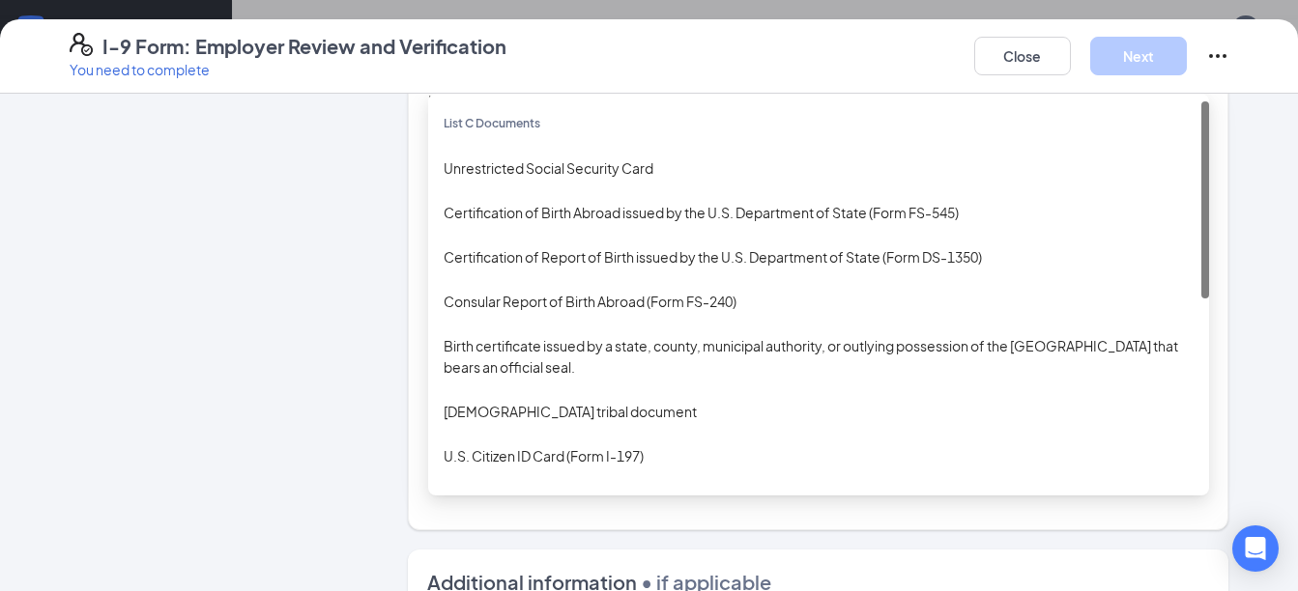
click at [500, 467] on input "search" at bounding box center [812, 459] width 744 height 29
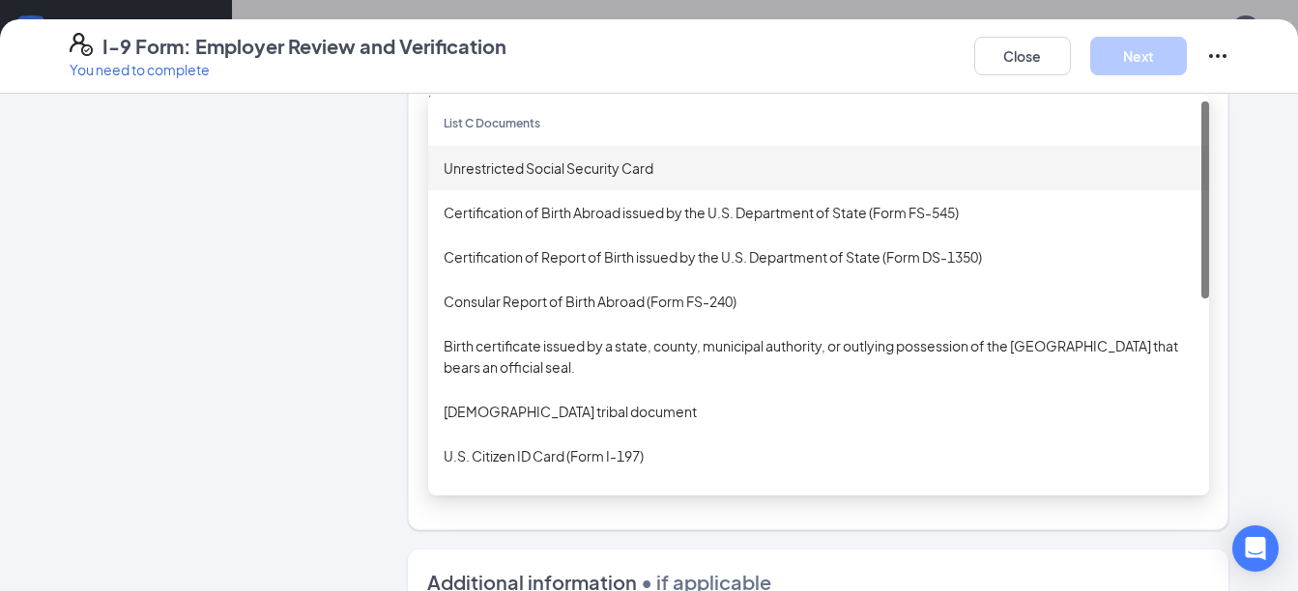
click at [570, 169] on div "Unrestricted Social Security Card" at bounding box center [819, 167] width 750 height 21
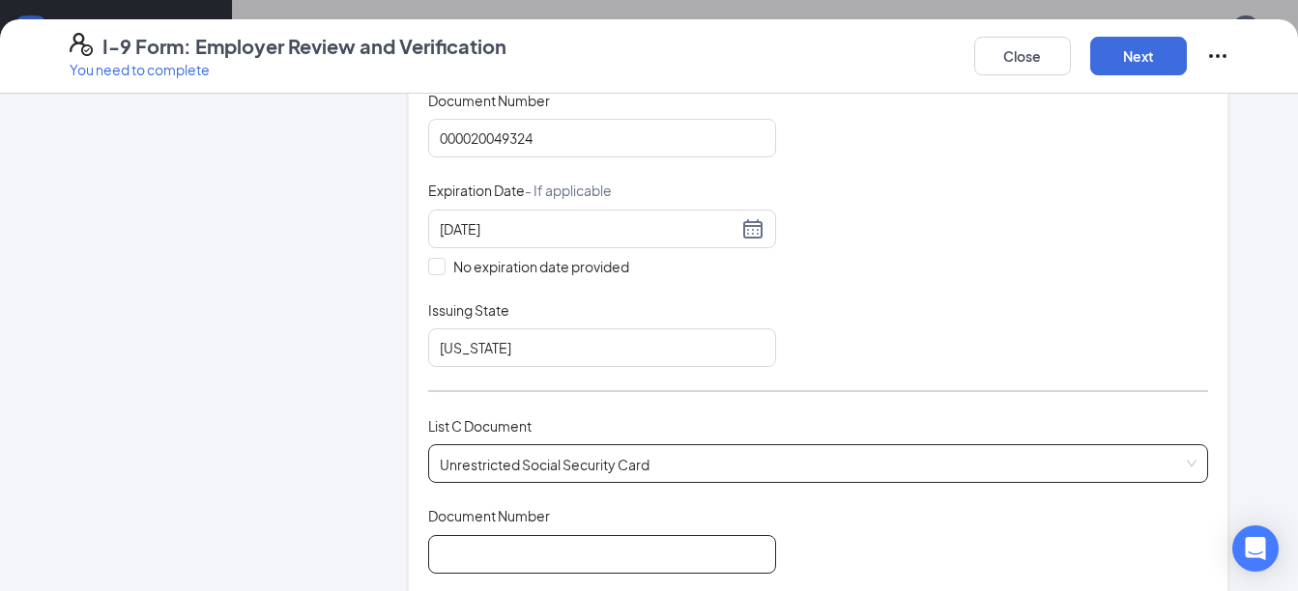
click at [509, 553] on input "Document Number" at bounding box center [602, 554] width 348 height 39
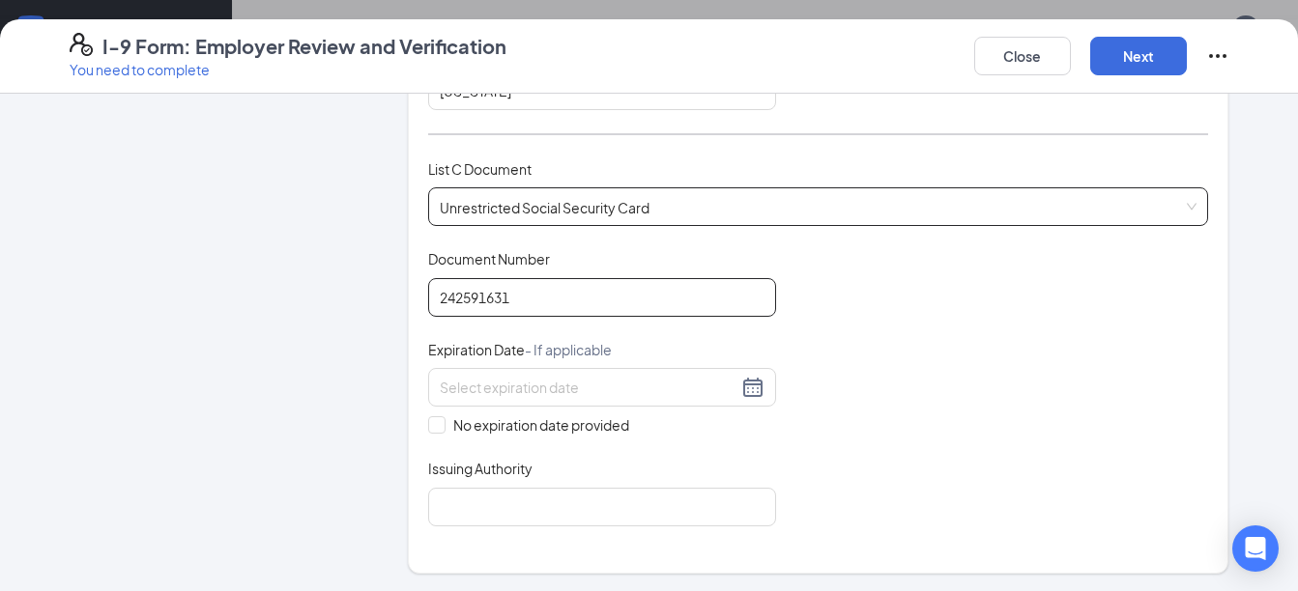
scroll to position [655, 0]
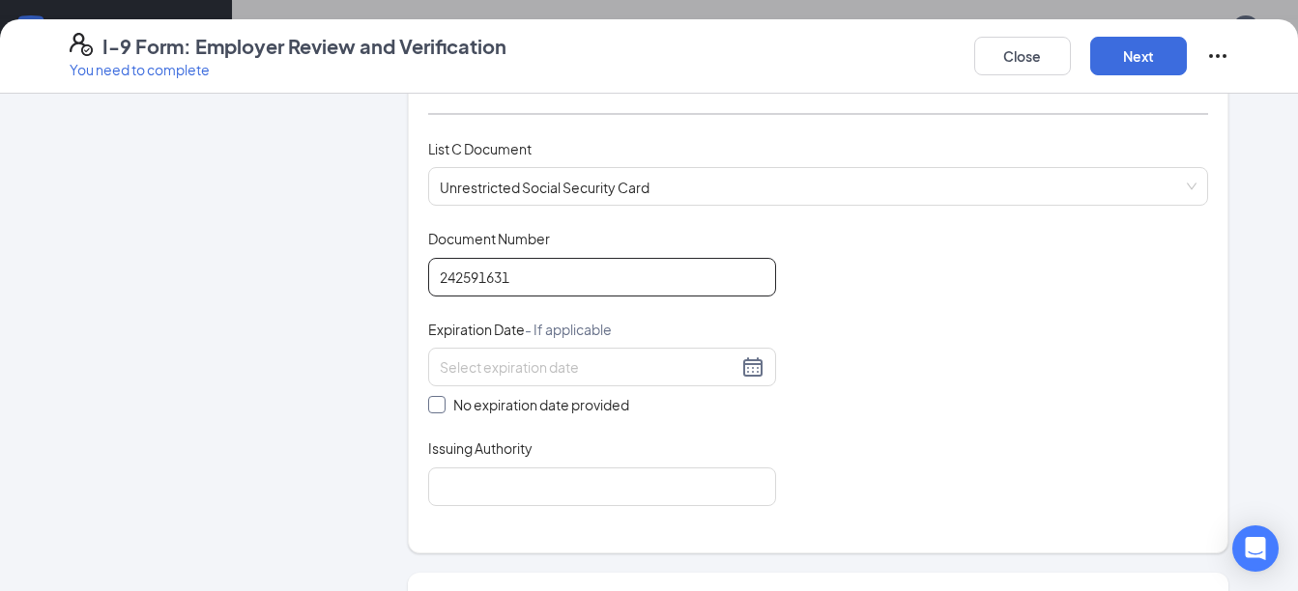
type input "242591631"
click at [428, 404] on input "No expiration date provided" at bounding box center [435, 403] width 14 height 14
checkbox input "true"
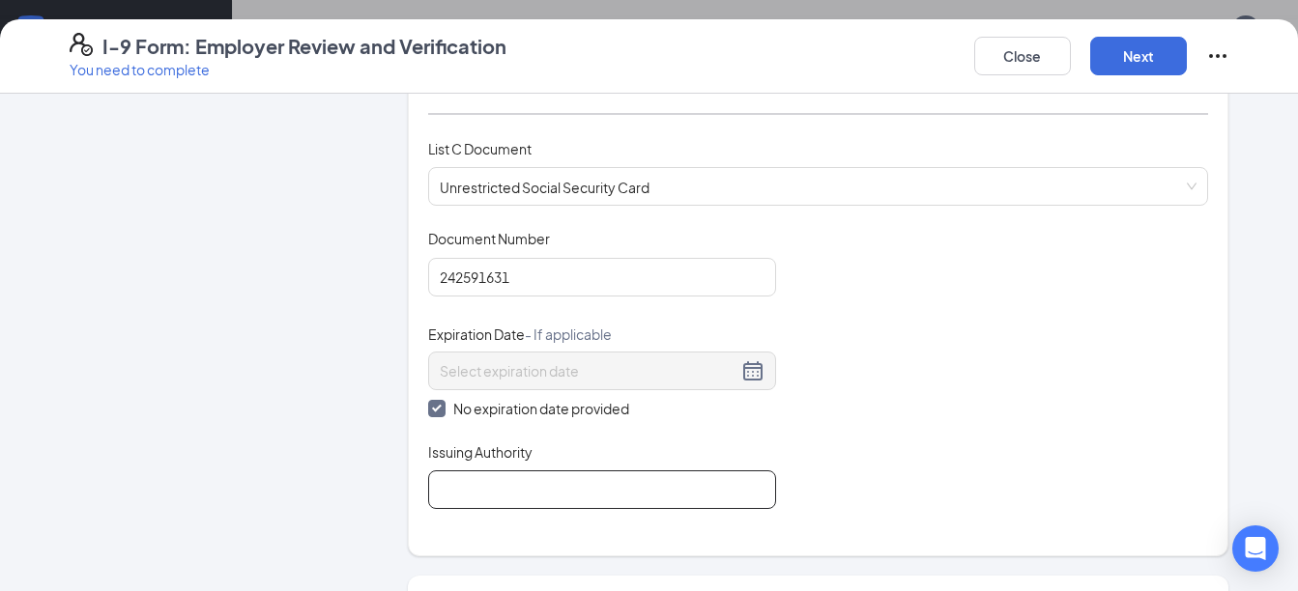
click at [432, 497] on input "Issuing Authority" at bounding box center [602, 490] width 348 height 39
type input "ssadmin"
click at [1124, 61] on button "Next" at bounding box center [1138, 56] width 97 height 39
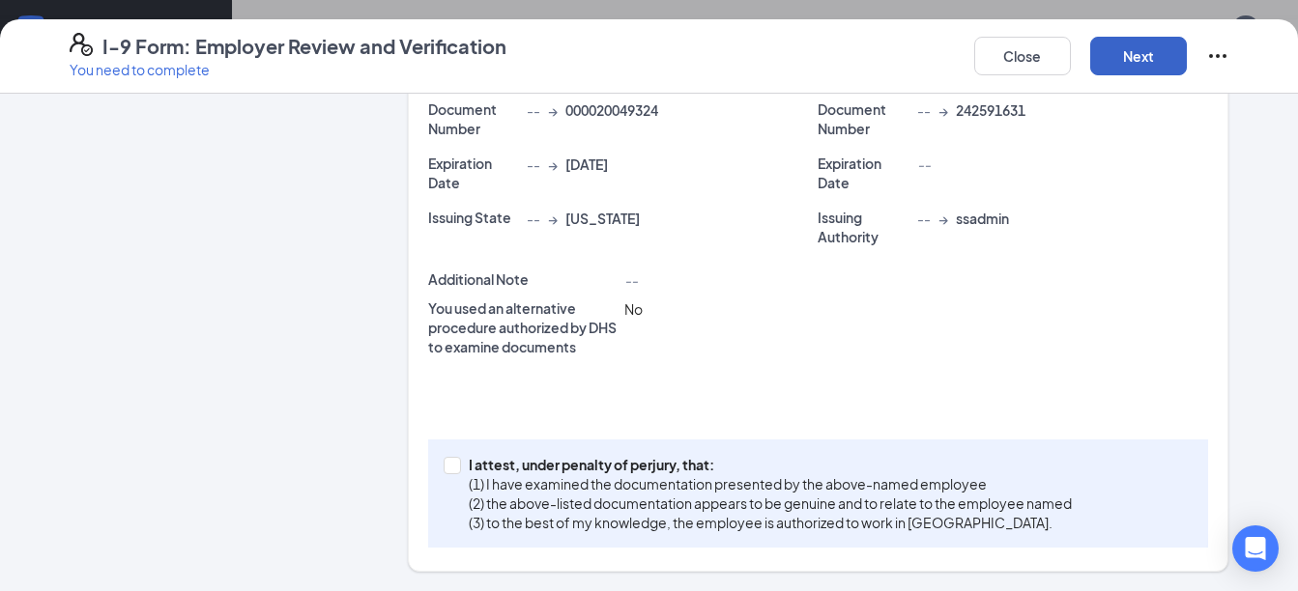
scroll to position [576, 0]
click at [1119, 63] on button "Next" at bounding box center [1138, 56] width 97 height 39
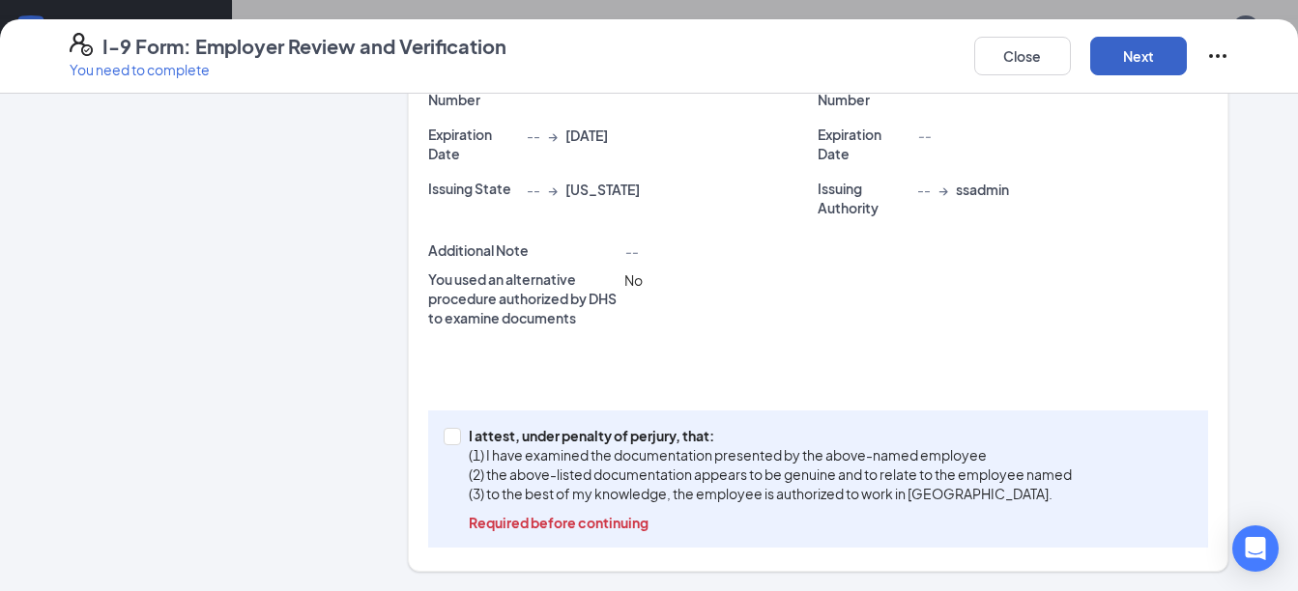
click at [1119, 63] on button "Next" at bounding box center [1138, 56] width 97 height 39
click at [447, 442] on span at bounding box center [452, 436] width 17 height 17
click at [447, 442] on input "I attest, under penalty of [PERSON_NAME], that: (1) I have examined the documen…" at bounding box center [451, 435] width 14 height 14
checkbox input "true"
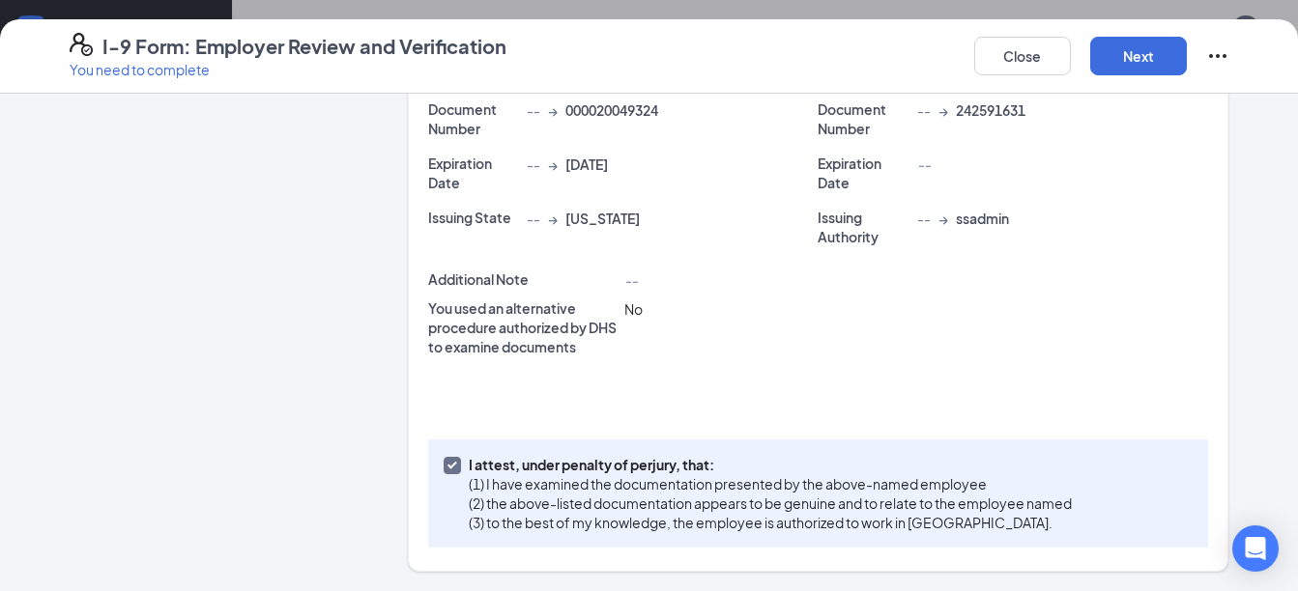
scroll to position [576, 0]
click at [1124, 60] on button "Next" at bounding box center [1138, 56] width 97 height 39
click at [1124, 60] on button "button" at bounding box center [1138, 56] width 97 height 39
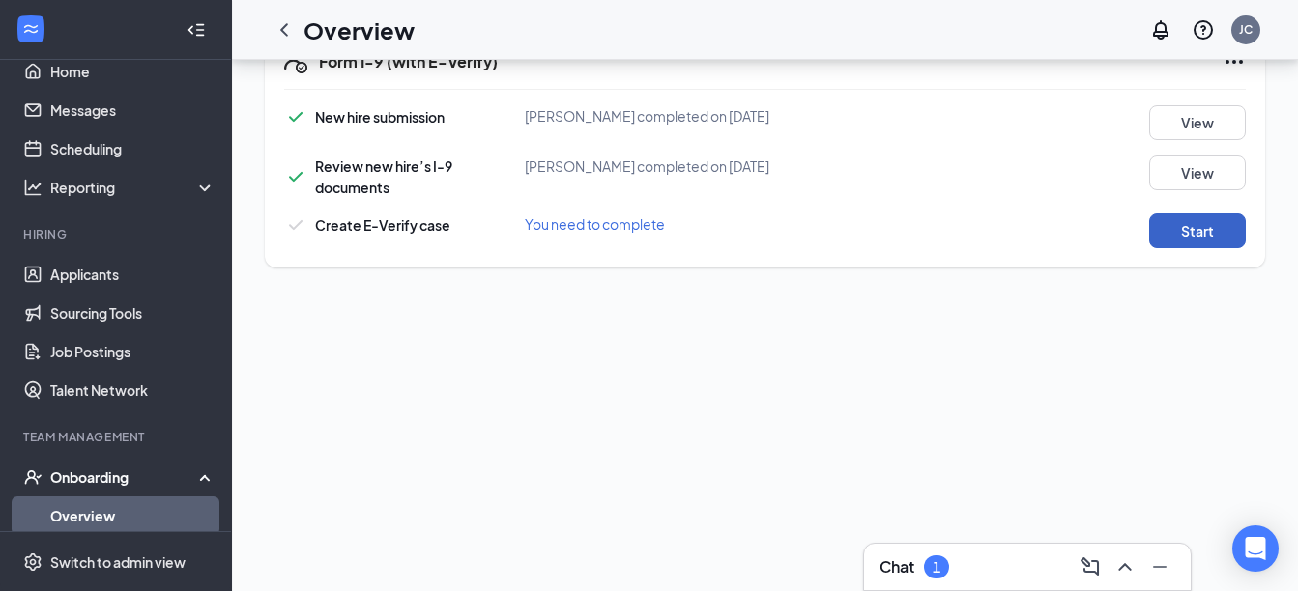
click at [1159, 238] on button "Start" at bounding box center [1197, 231] width 97 height 35
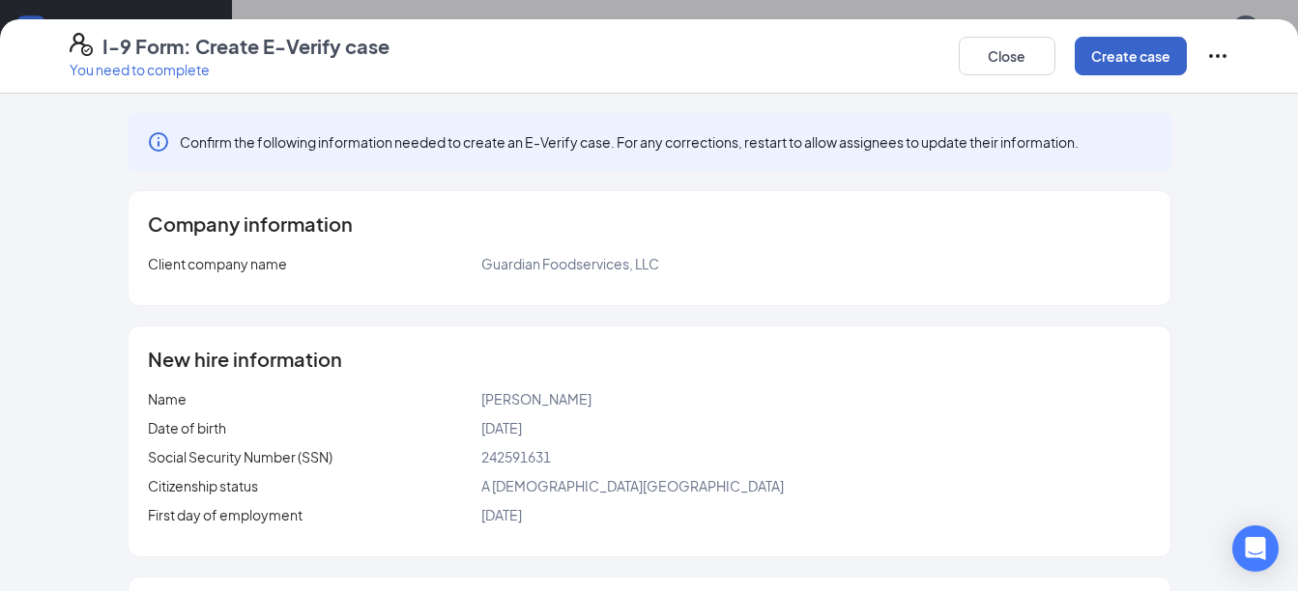
click at [1107, 58] on button "Create case" at bounding box center [1130, 56] width 112 height 39
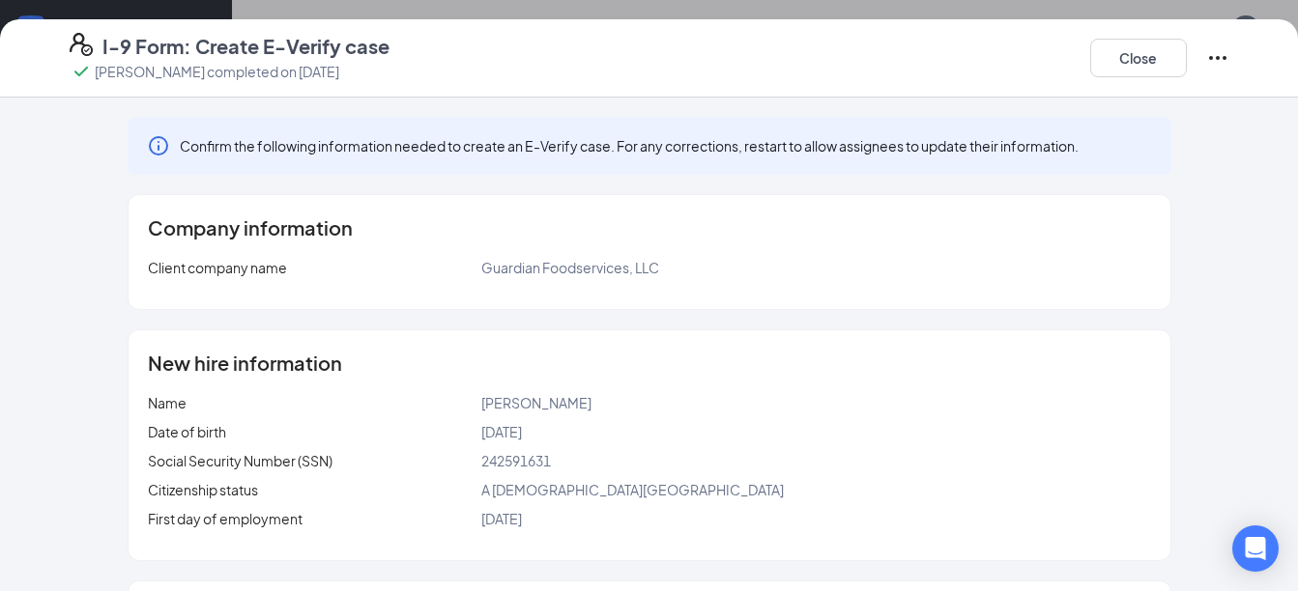
scroll to position [1353, 0]
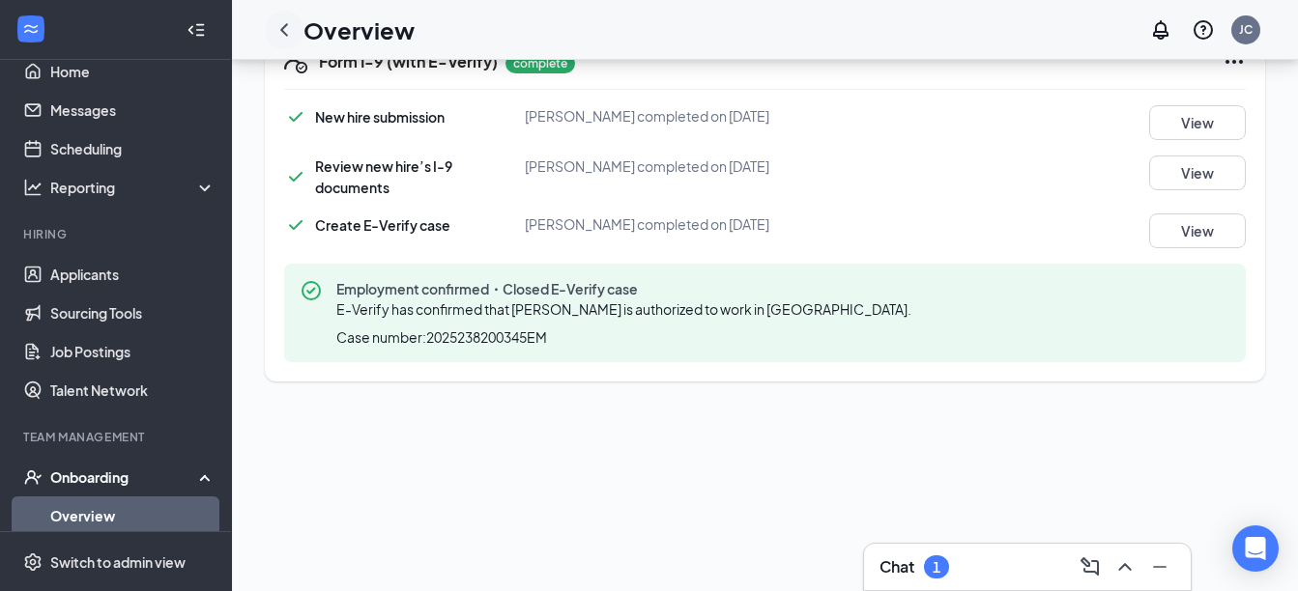
click at [278, 25] on icon "ChevronLeft" at bounding box center [283, 29] width 23 height 23
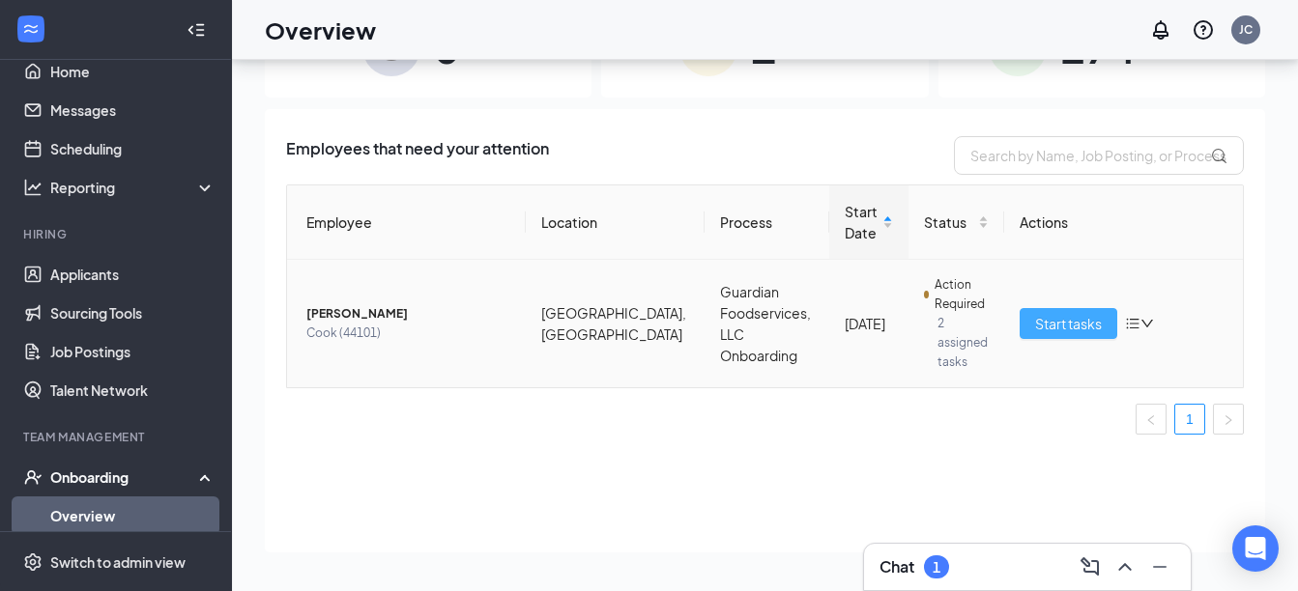
click at [1076, 313] on span "Start tasks" at bounding box center [1068, 323] width 67 height 21
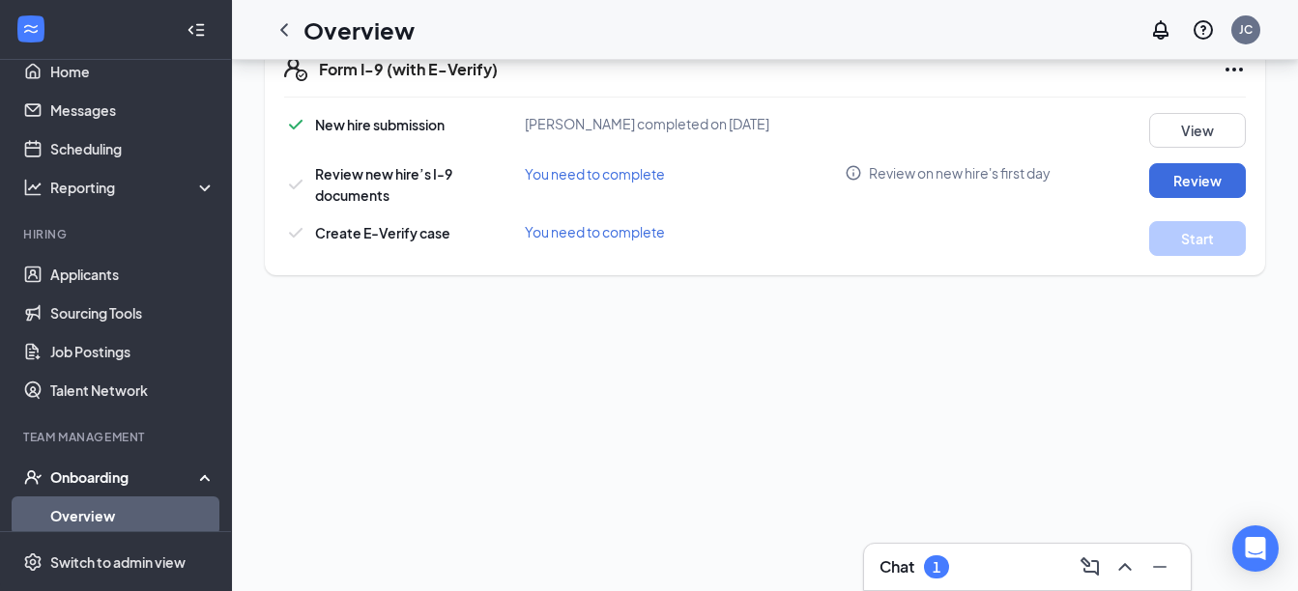
scroll to position [1227, 0]
